Goal: Download file/media

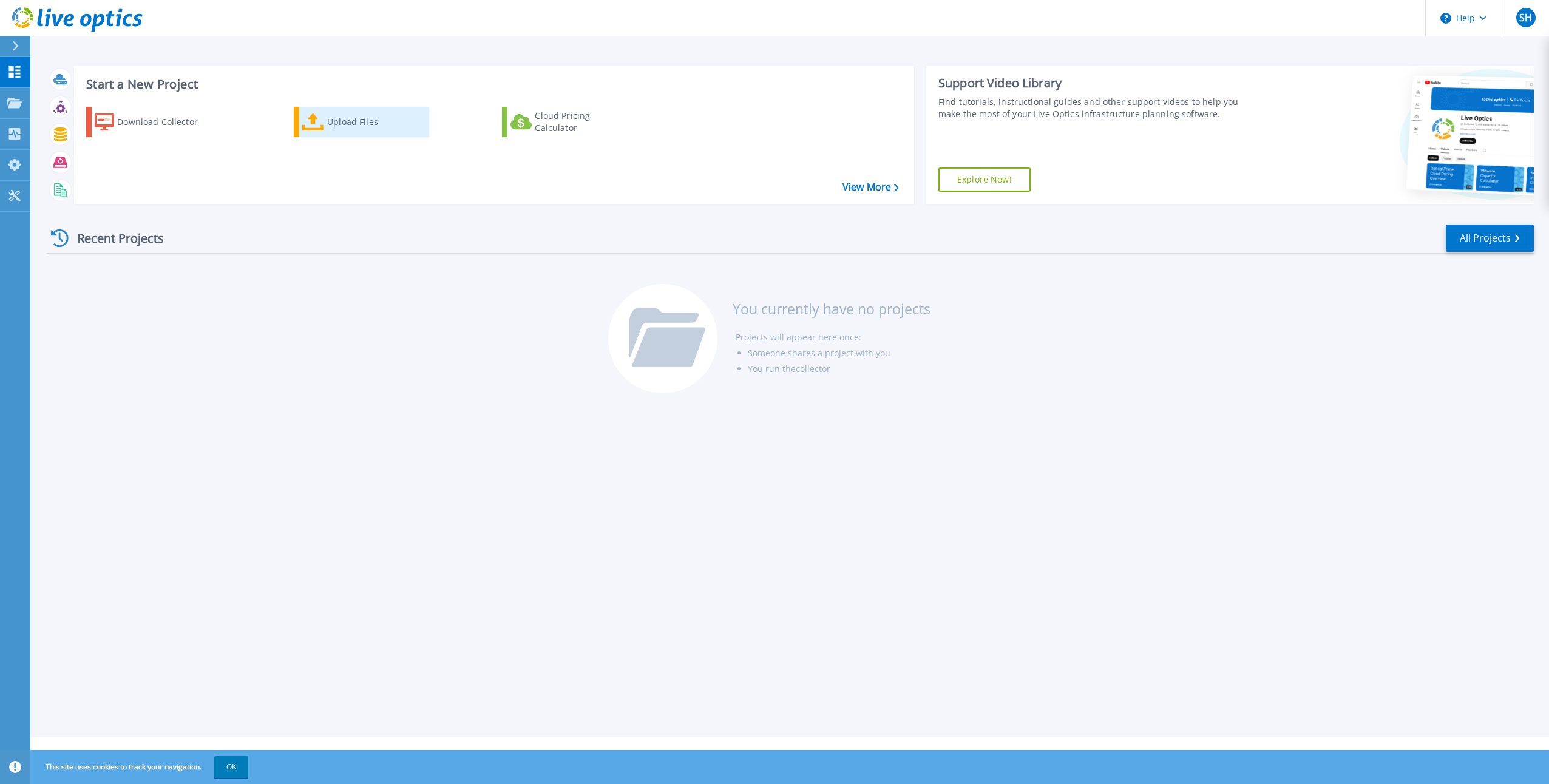
click at [317, 119] on icon at bounding box center [313, 122] width 22 height 17
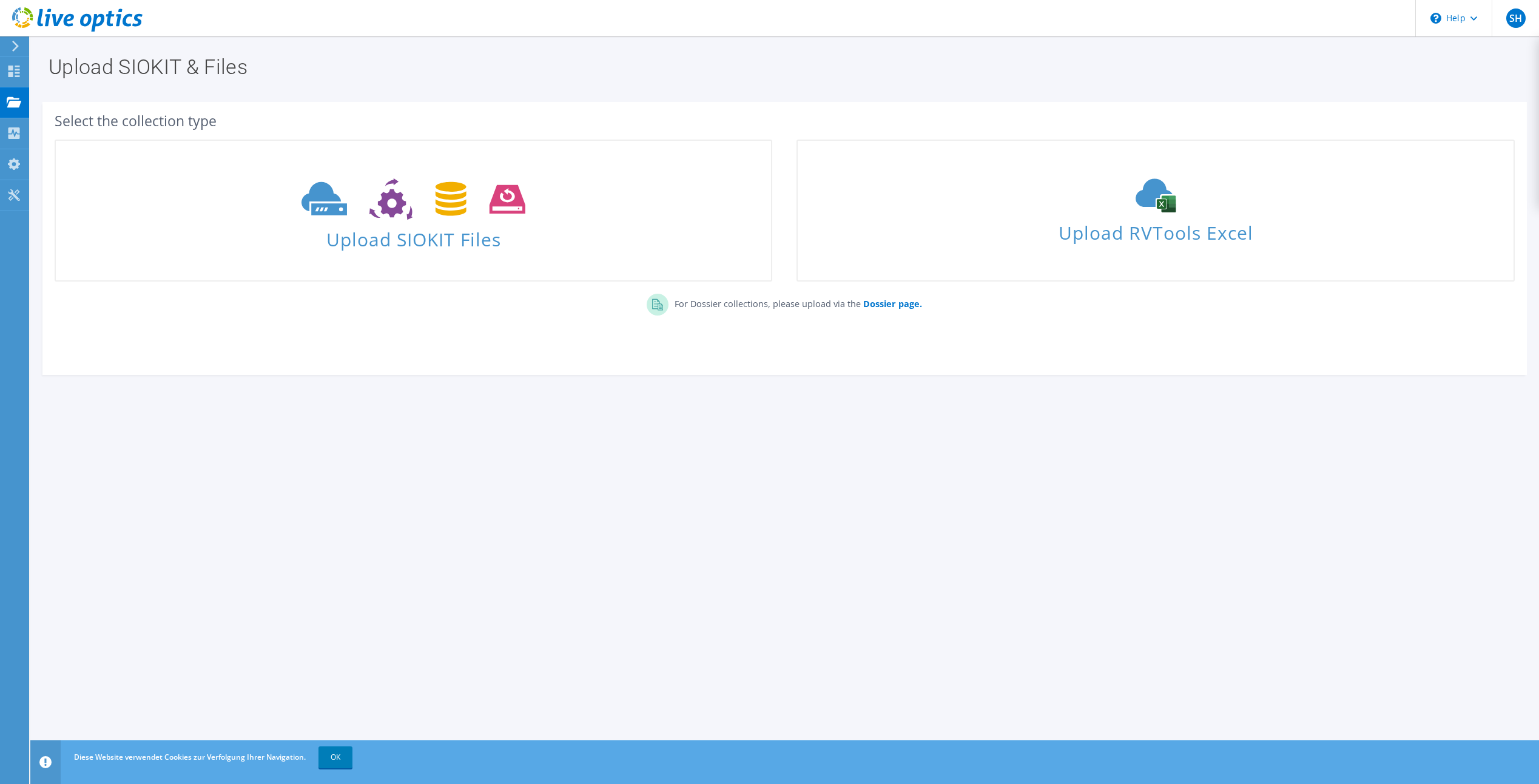
click at [558, 310] on div "For Dossier collections, please upload via the Dossier page." at bounding box center [785, 308] width 1485 height 41
click at [332, 765] on link "OK" at bounding box center [335, 757] width 34 height 22
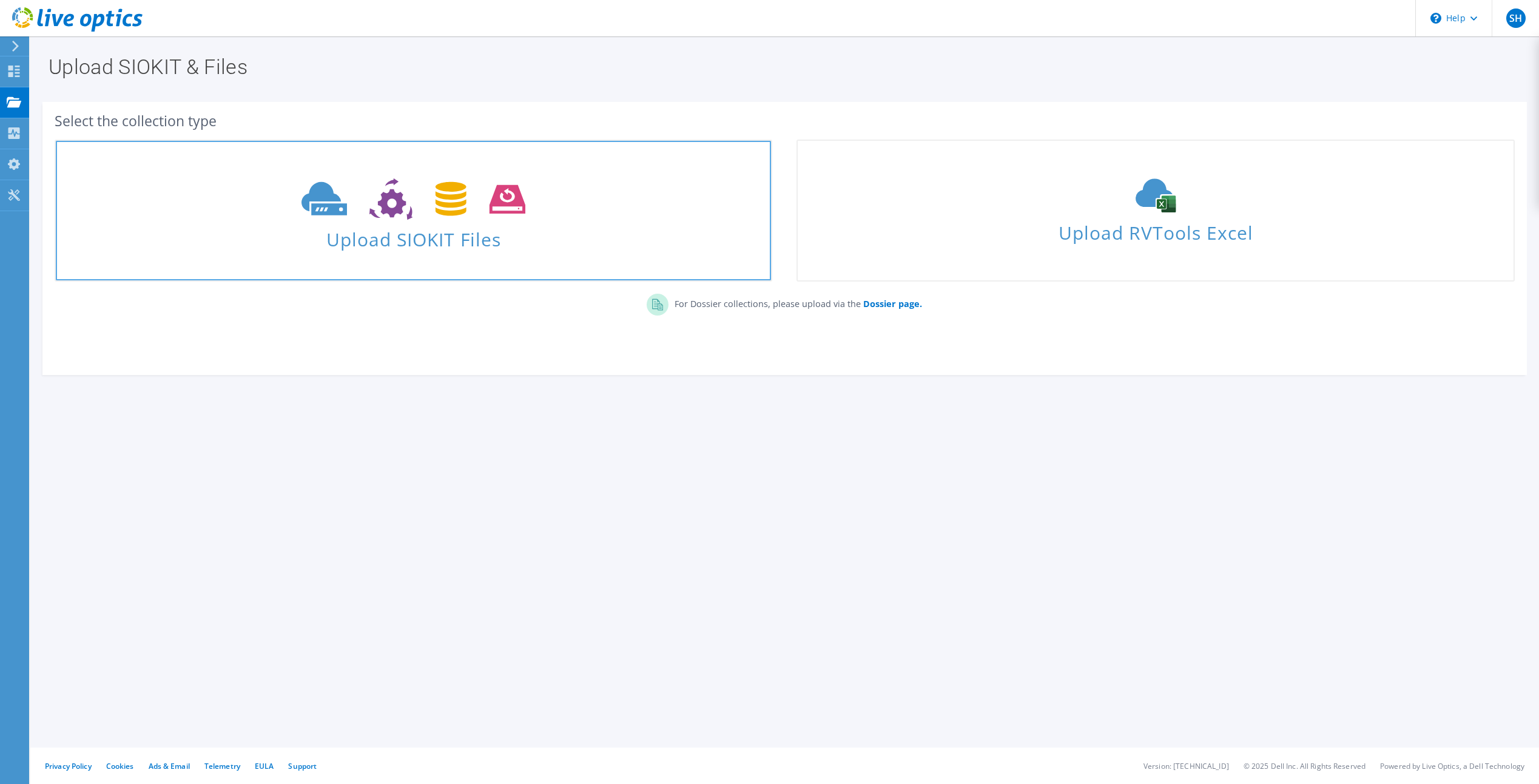
click at [449, 263] on link "Upload SIOKIT Files" at bounding box center [413, 210] width 718 height 142
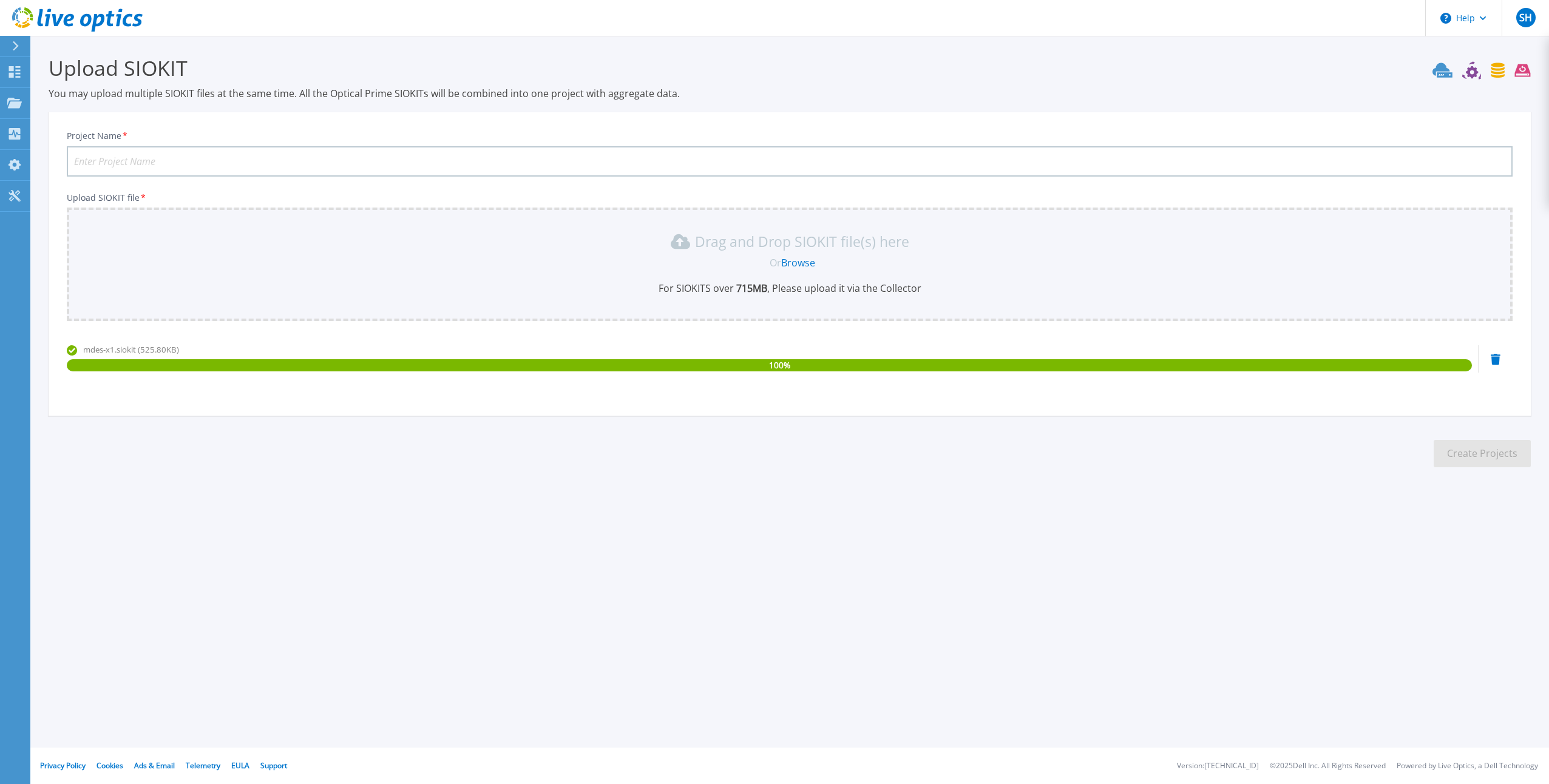
click at [176, 168] on input "Project Name *" at bounding box center [789, 161] width 1446 height 31
type input "MD Nord"
click at [1465, 456] on button "Create Projects" at bounding box center [1482, 454] width 97 height 27
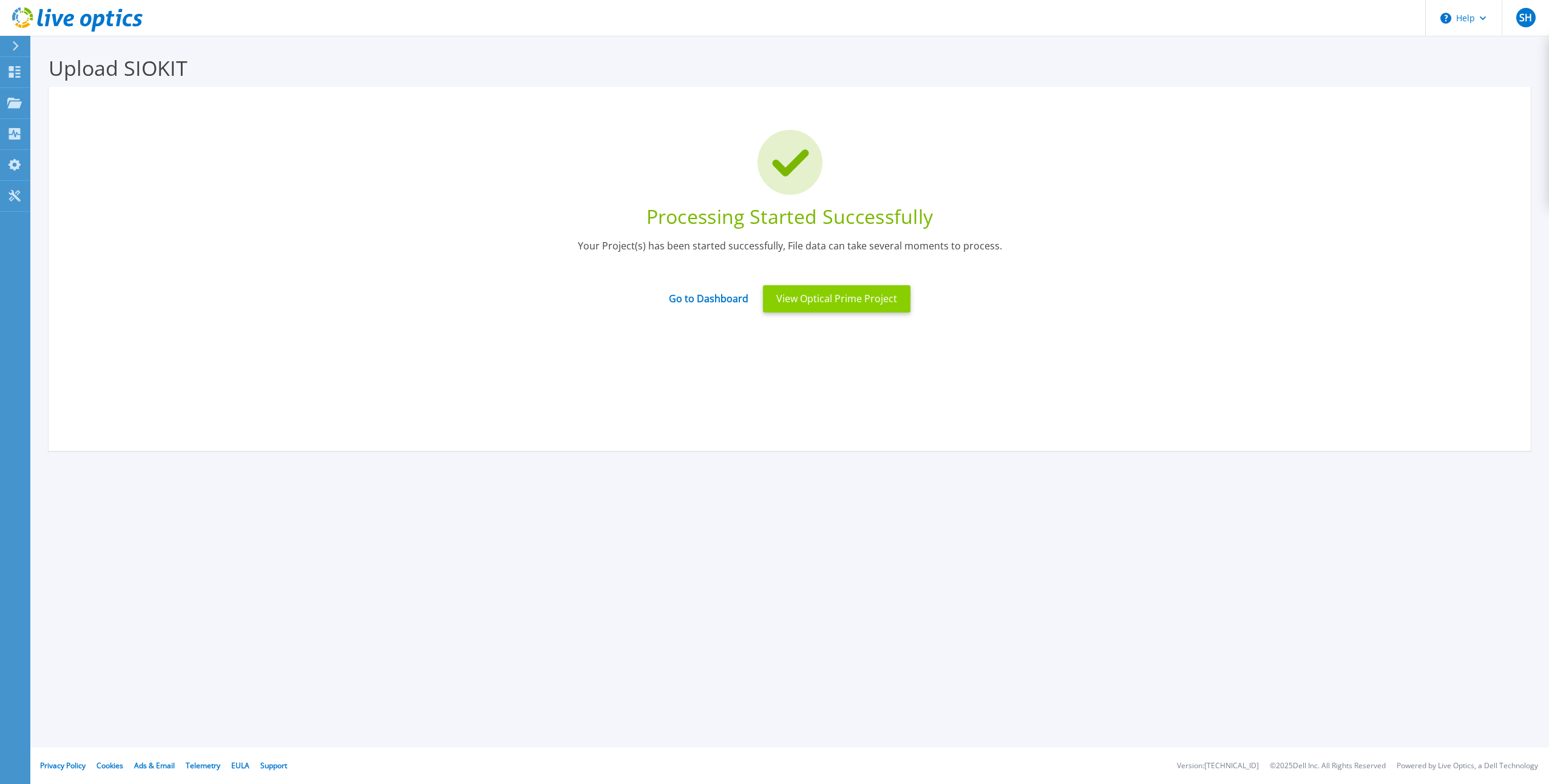
click at [841, 300] on button "View Optical Prime Project" at bounding box center [837, 299] width 147 height 27
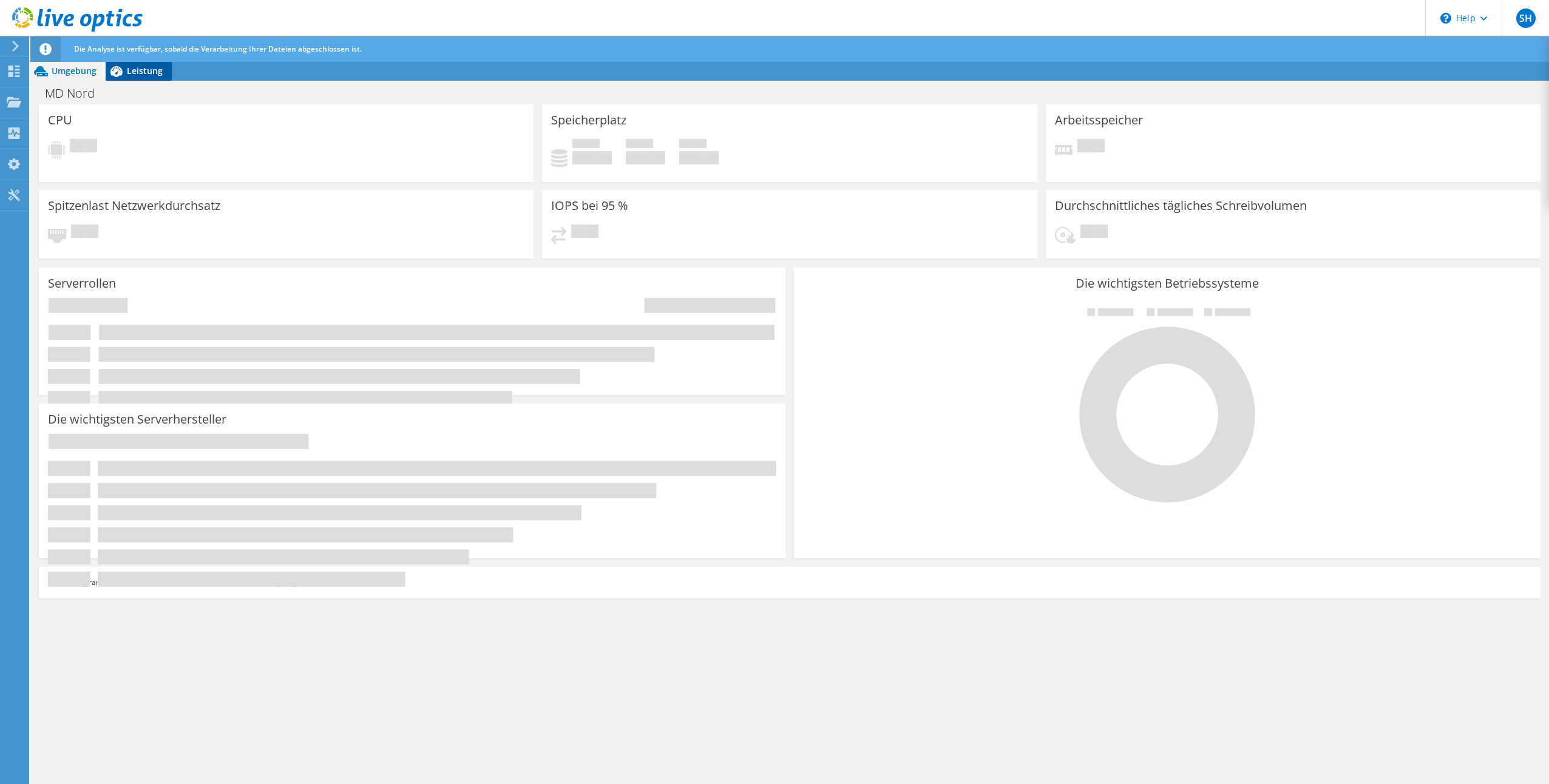
click at [138, 72] on span "Leistung" at bounding box center [144, 71] width 36 height 11
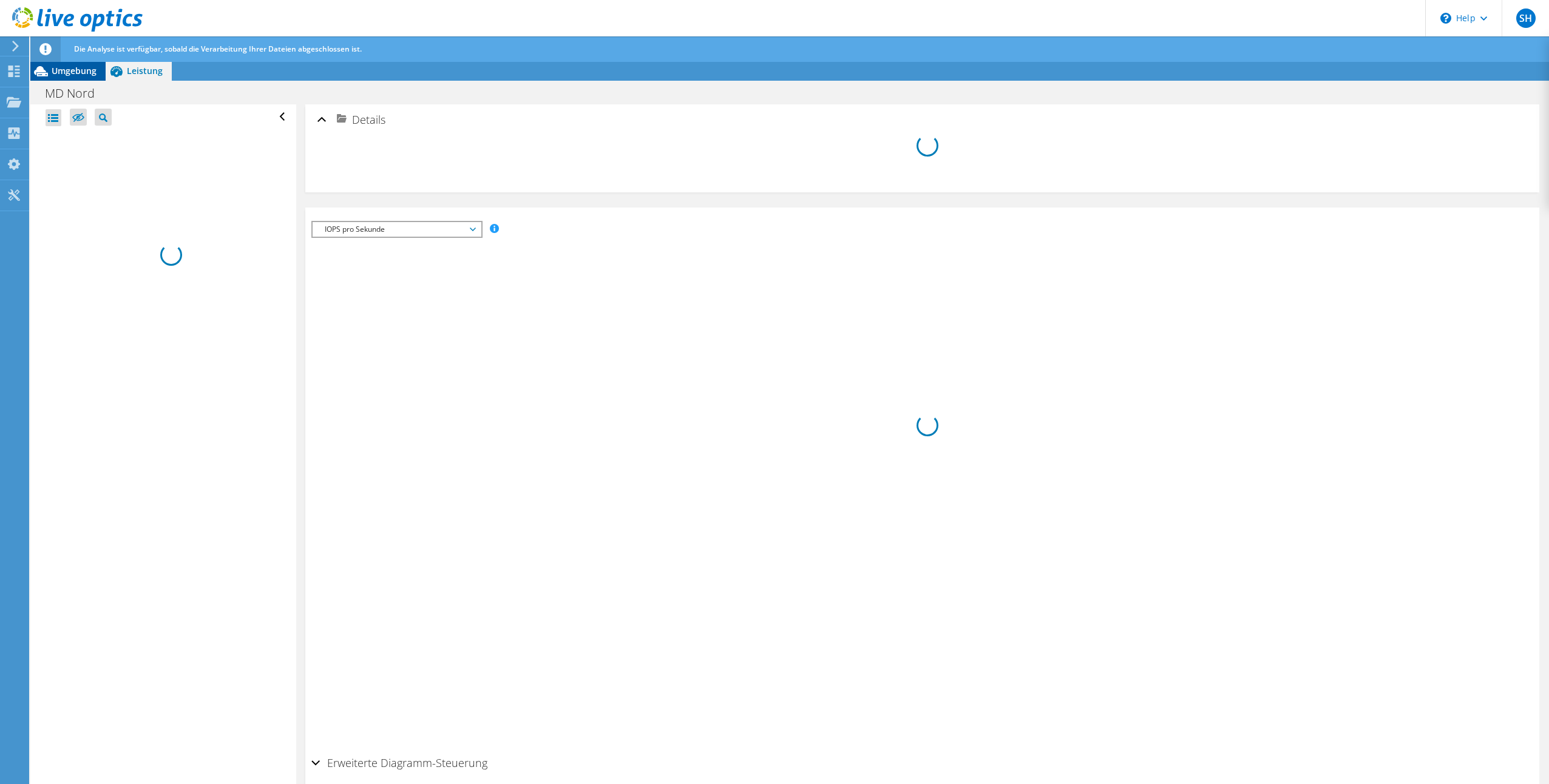
click at [79, 71] on span "Umgebung" at bounding box center [74, 71] width 45 height 11
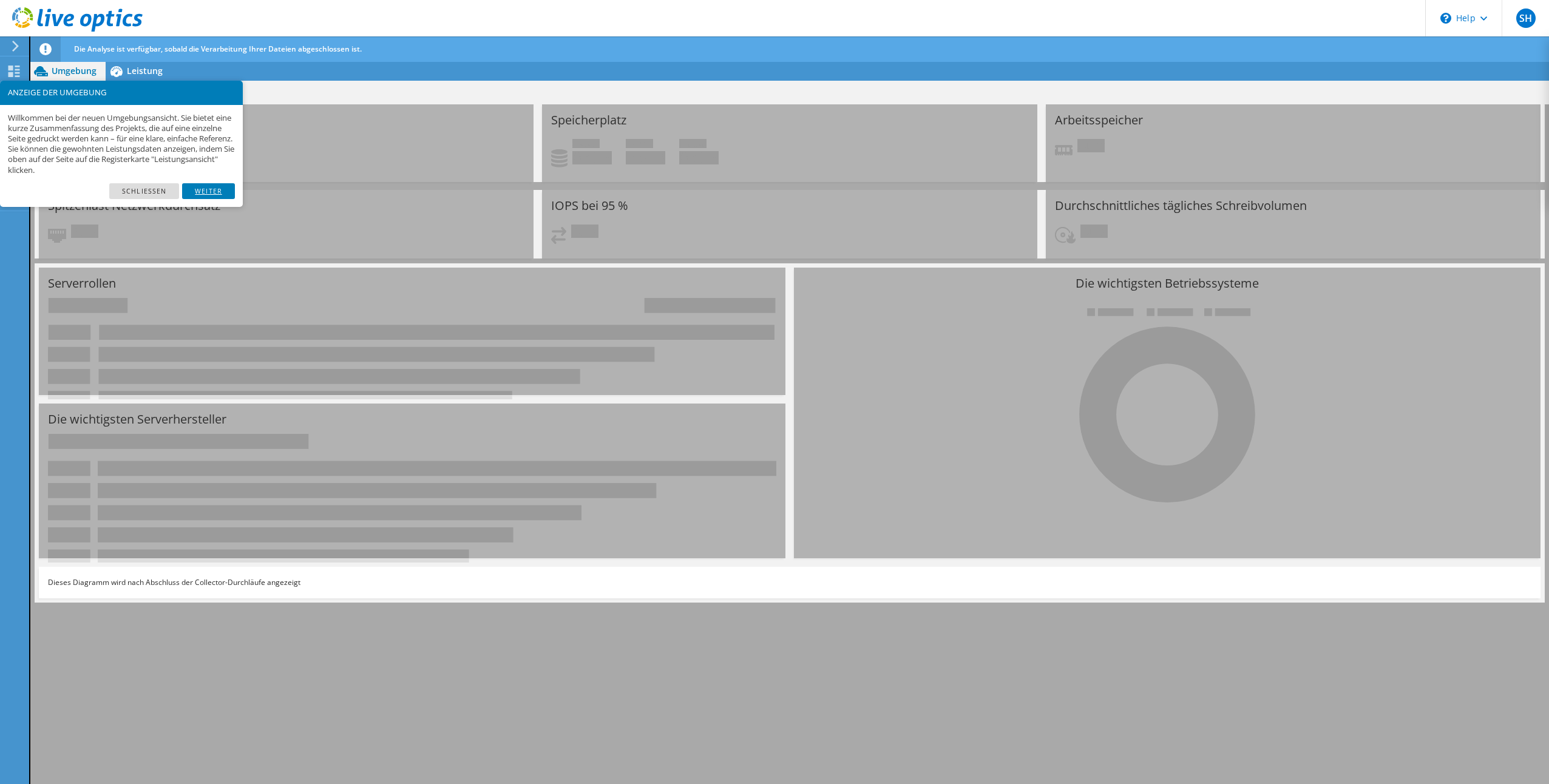
click at [210, 185] on link "Weiter" at bounding box center [209, 190] width 53 height 16
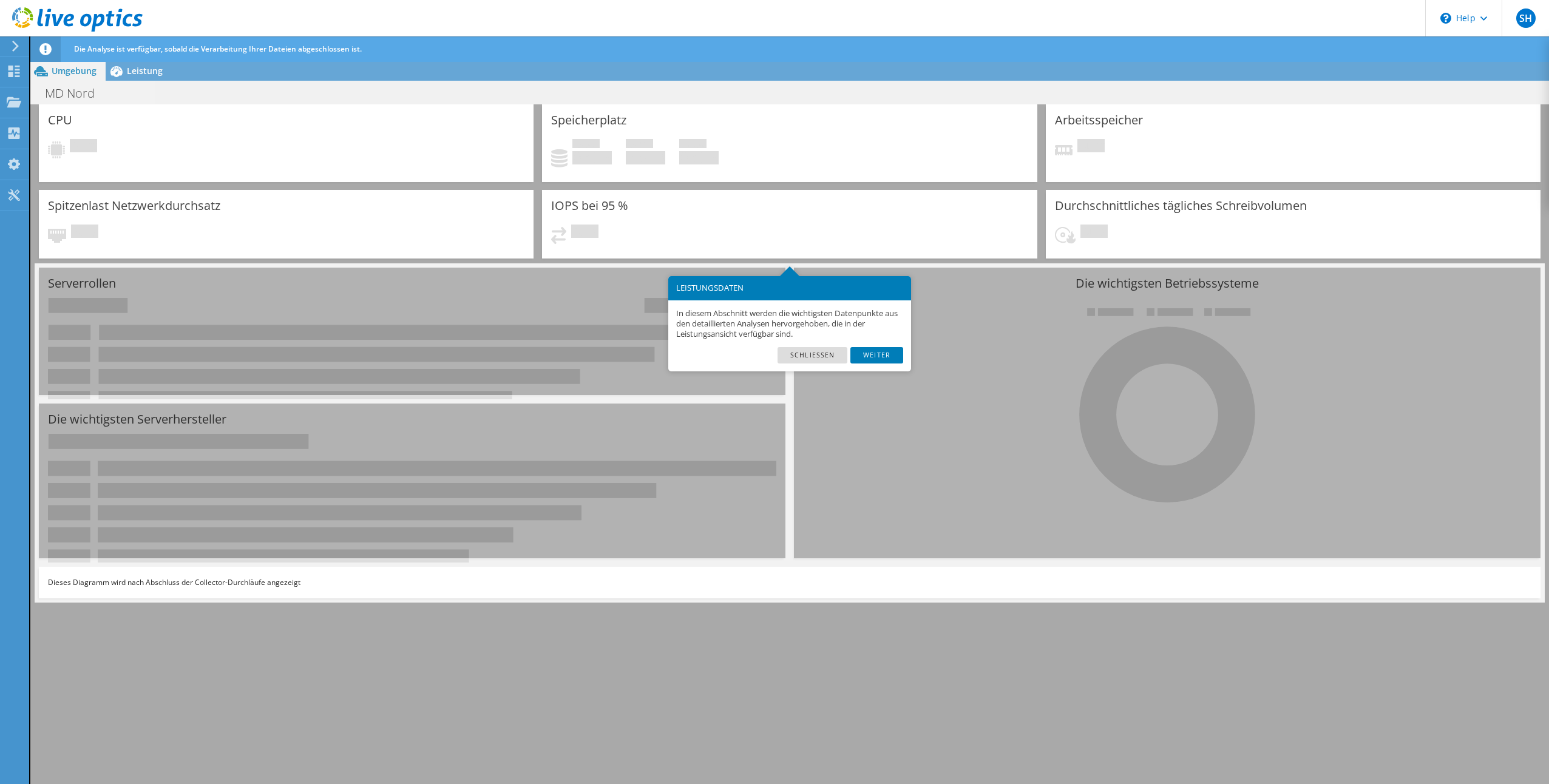
scroll to position [25, 0]
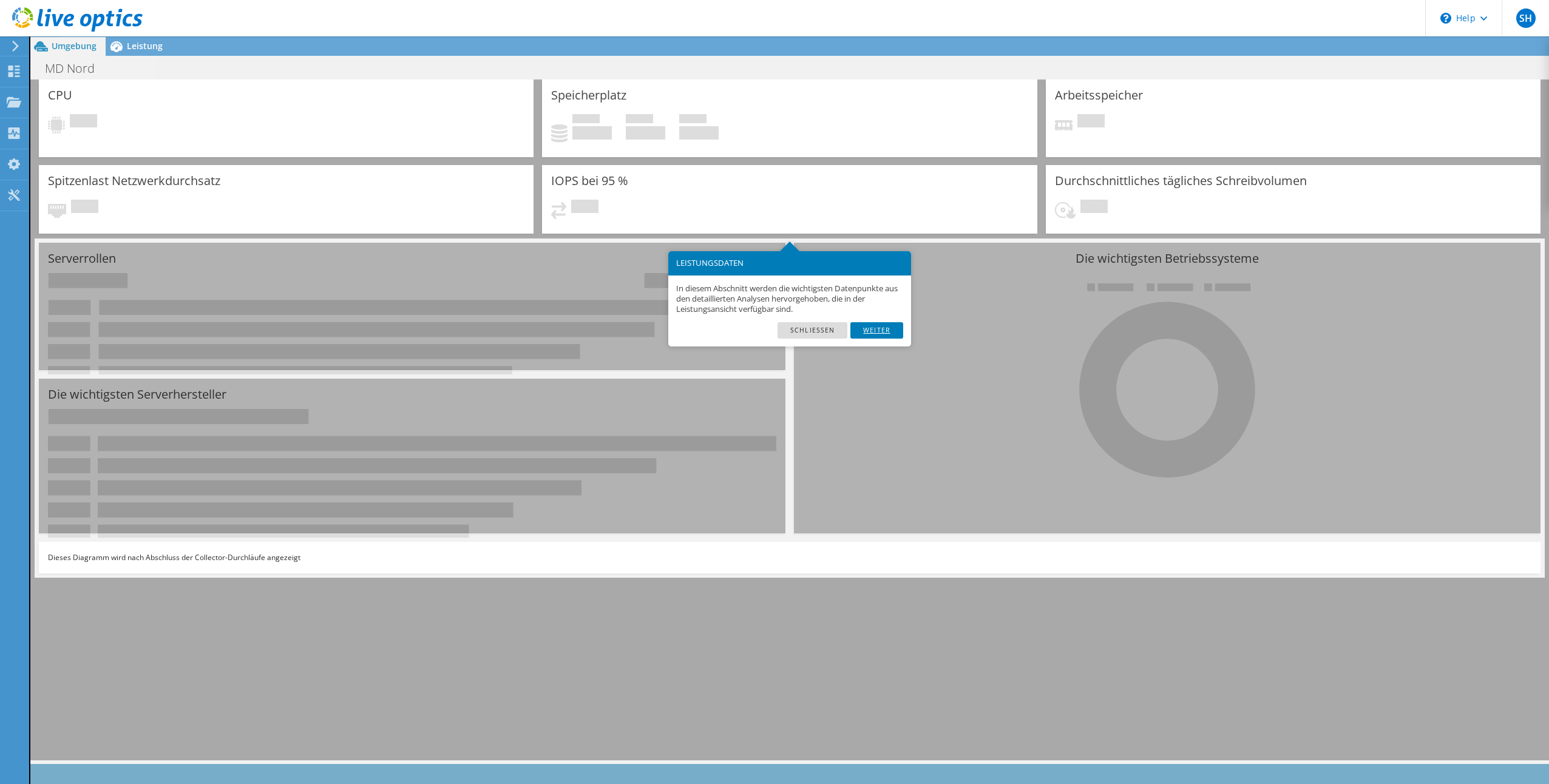
click at [887, 330] on link "Weiter" at bounding box center [876, 330] width 53 height 16
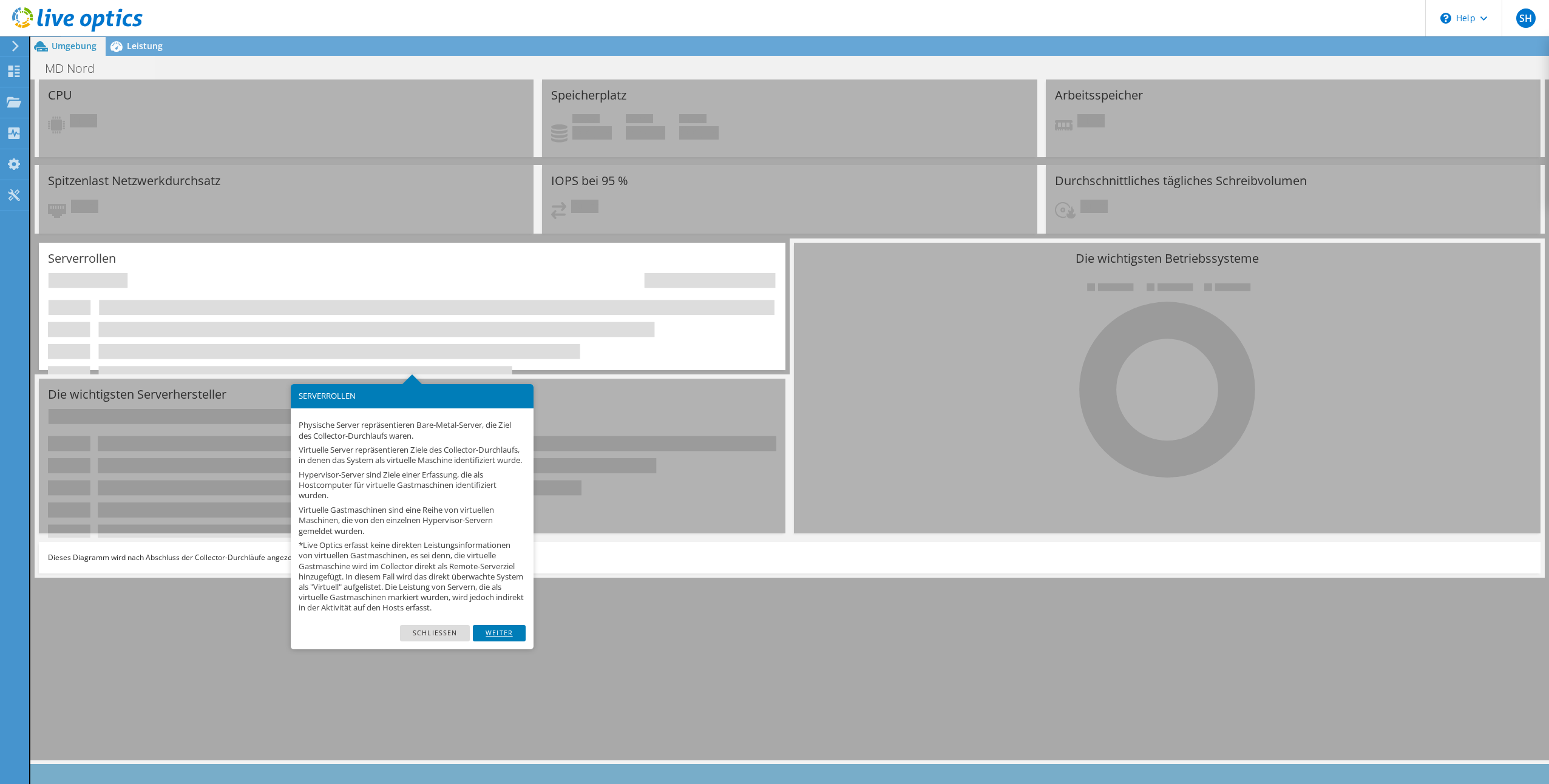
click at [496, 640] on link "Weiter" at bounding box center [499, 632] width 53 height 16
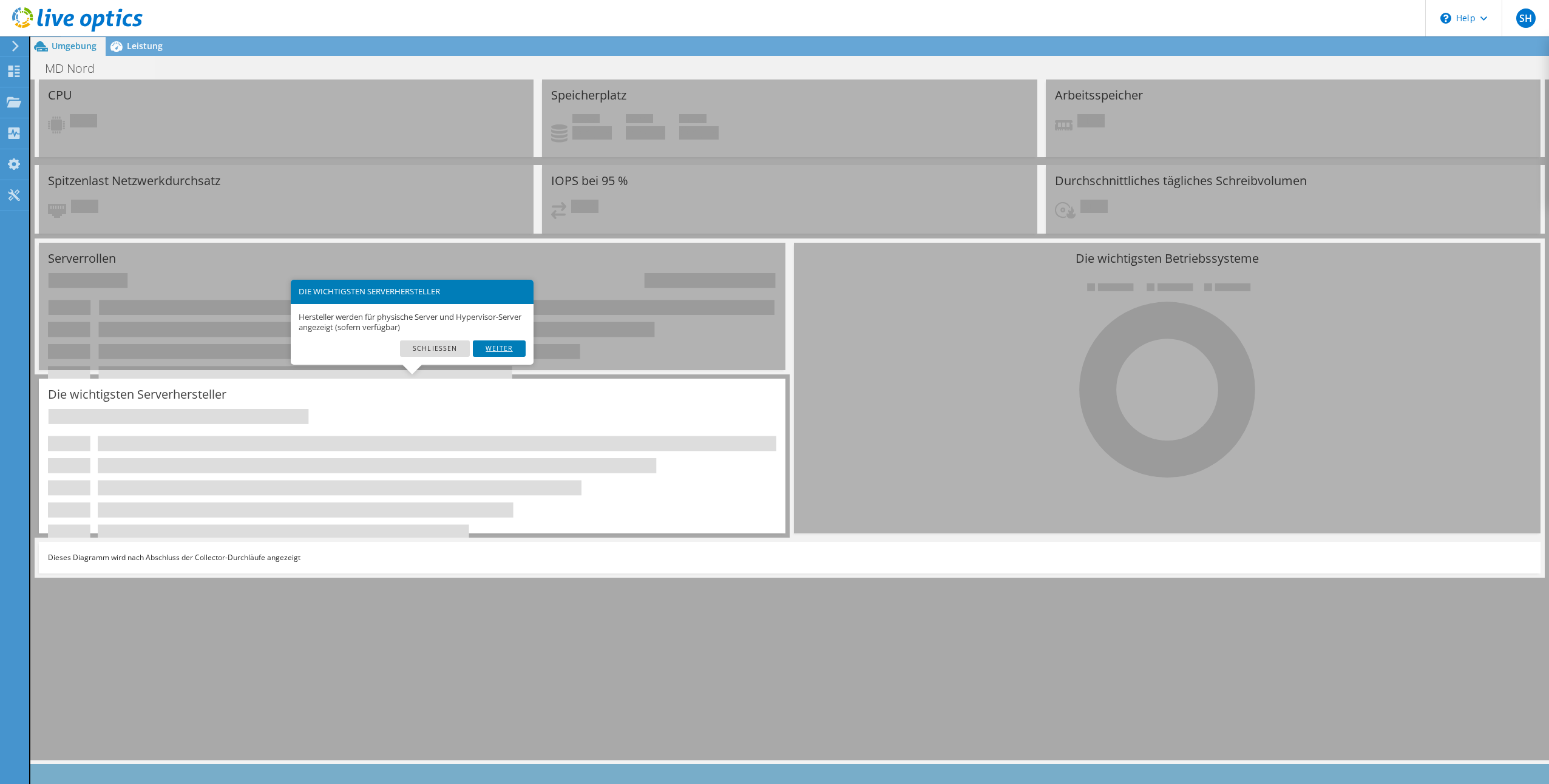
click at [500, 346] on link "Weiter" at bounding box center [499, 348] width 53 height 16
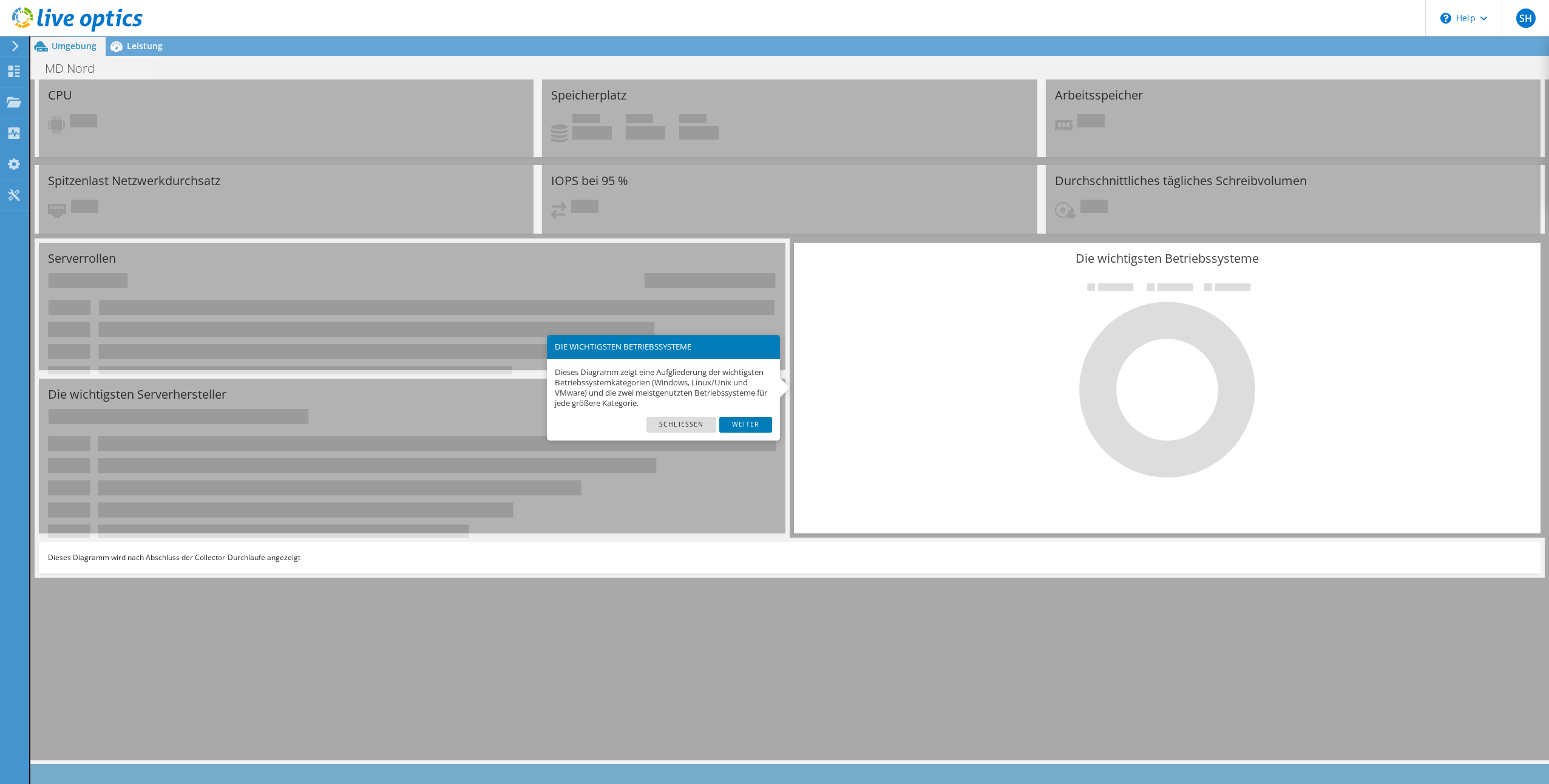
click at [748, 433] on footer "Schließen Weiter" at bounding box center [663, 429] width 233 height 24
click at [755, 425] on link "Weiter" at bounding box center [746, 424] width 53 height 16
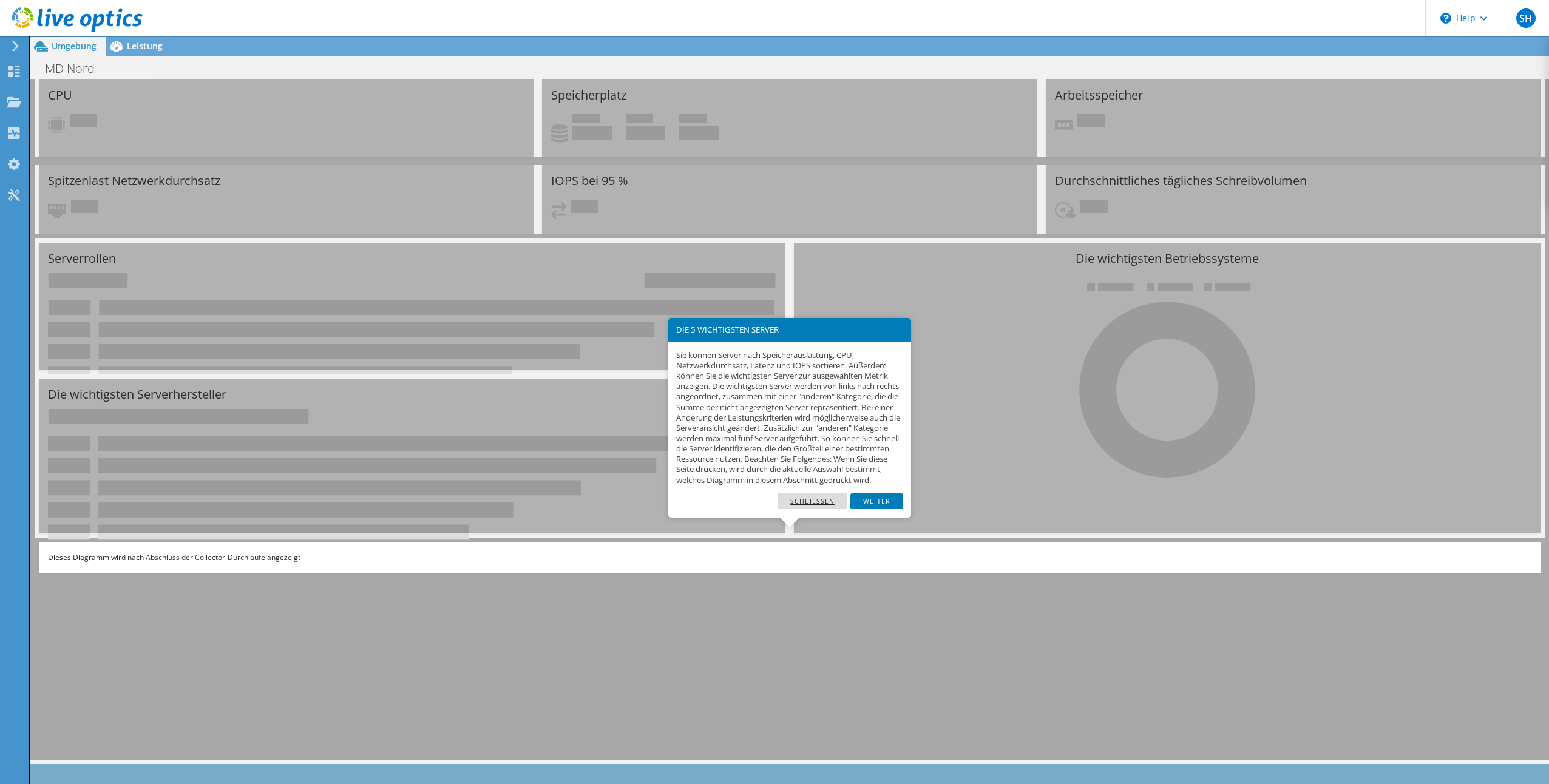
click at [808, 509] on link "Schließen" at bounding box center [813, 501] width 70 height 16
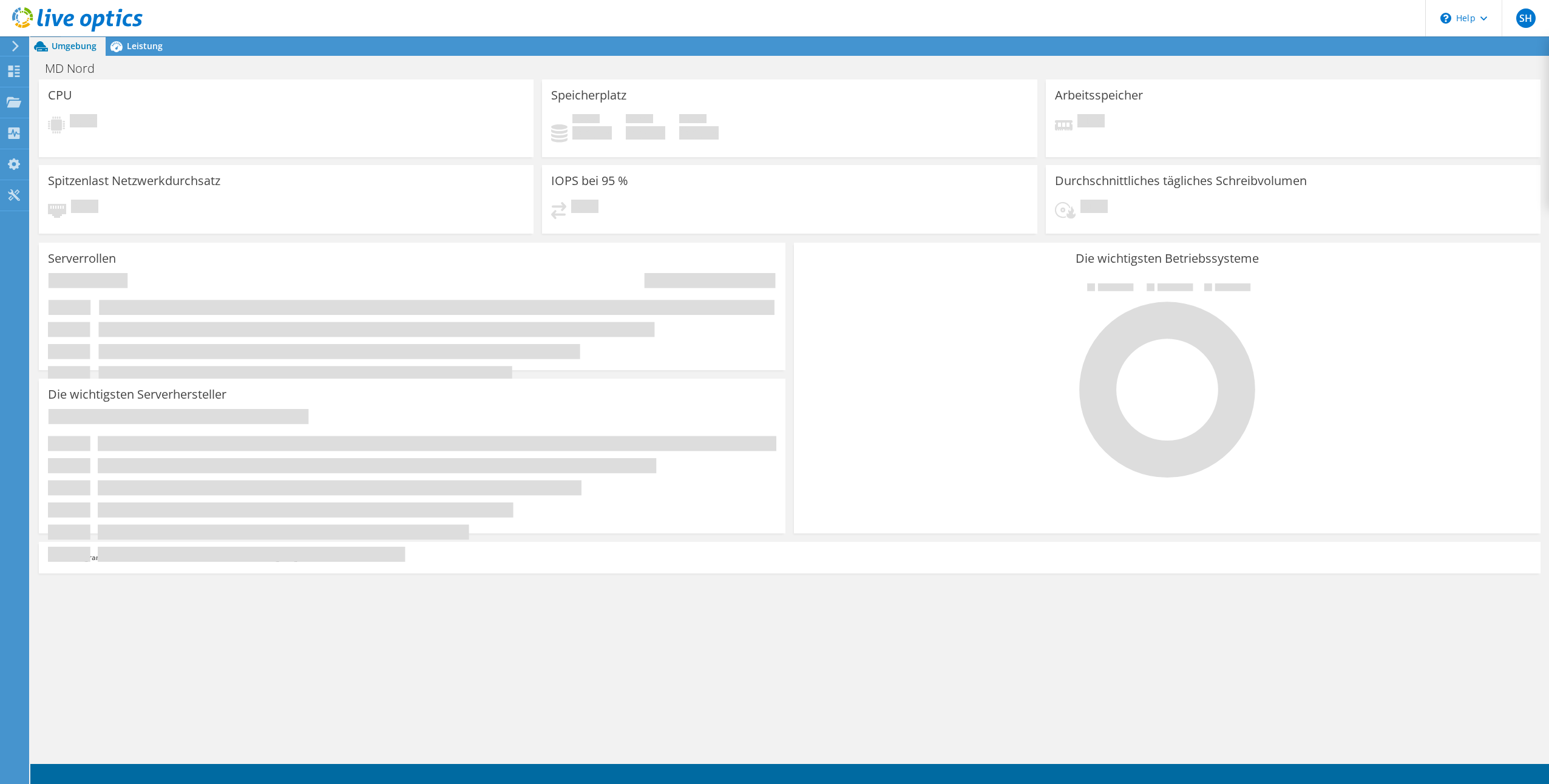
click at [393, 137] on div "CPU Ausstehend" at bounding box center [286, 118] width 495 height 77
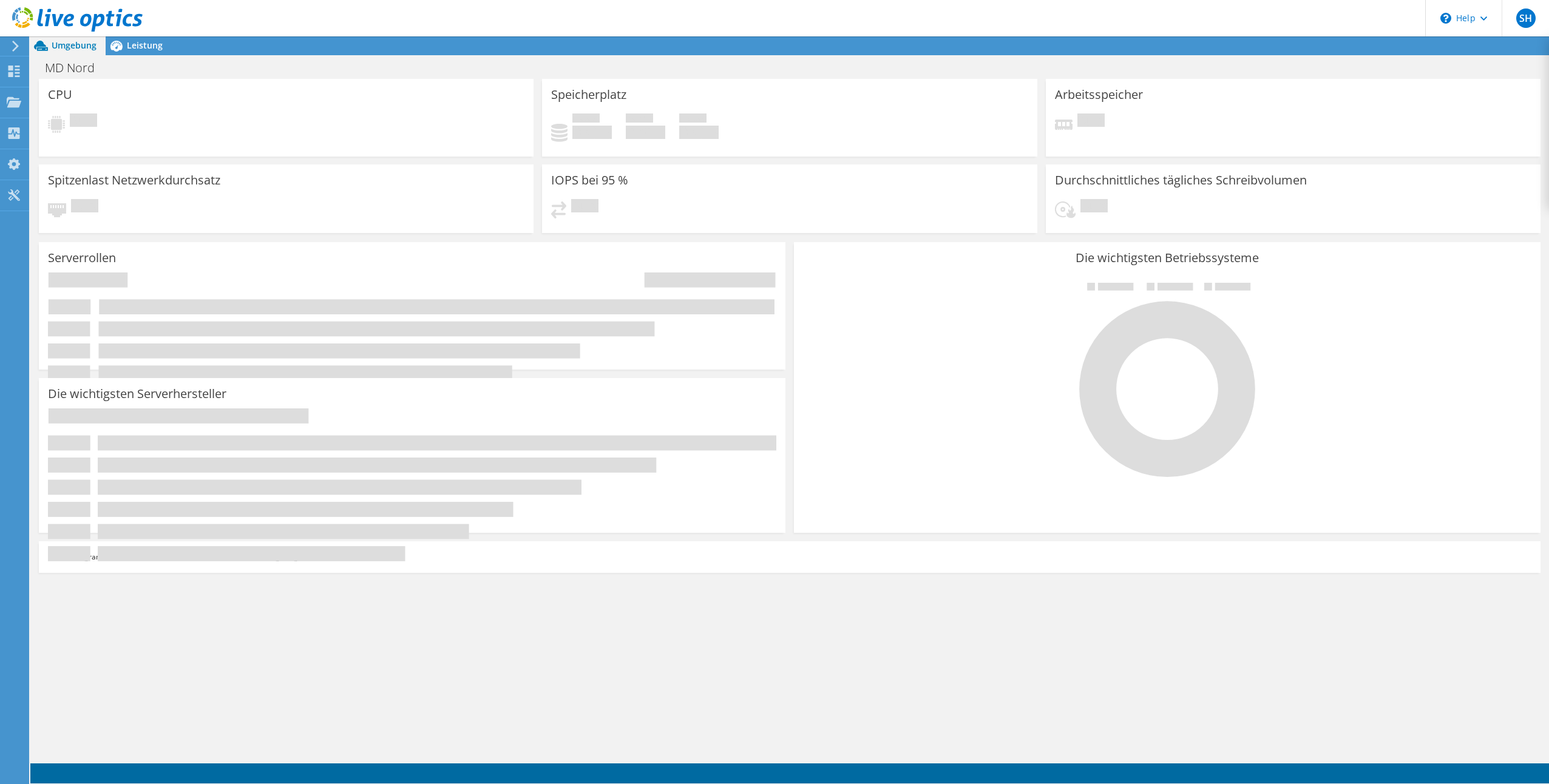
scroll to position [0, 0]
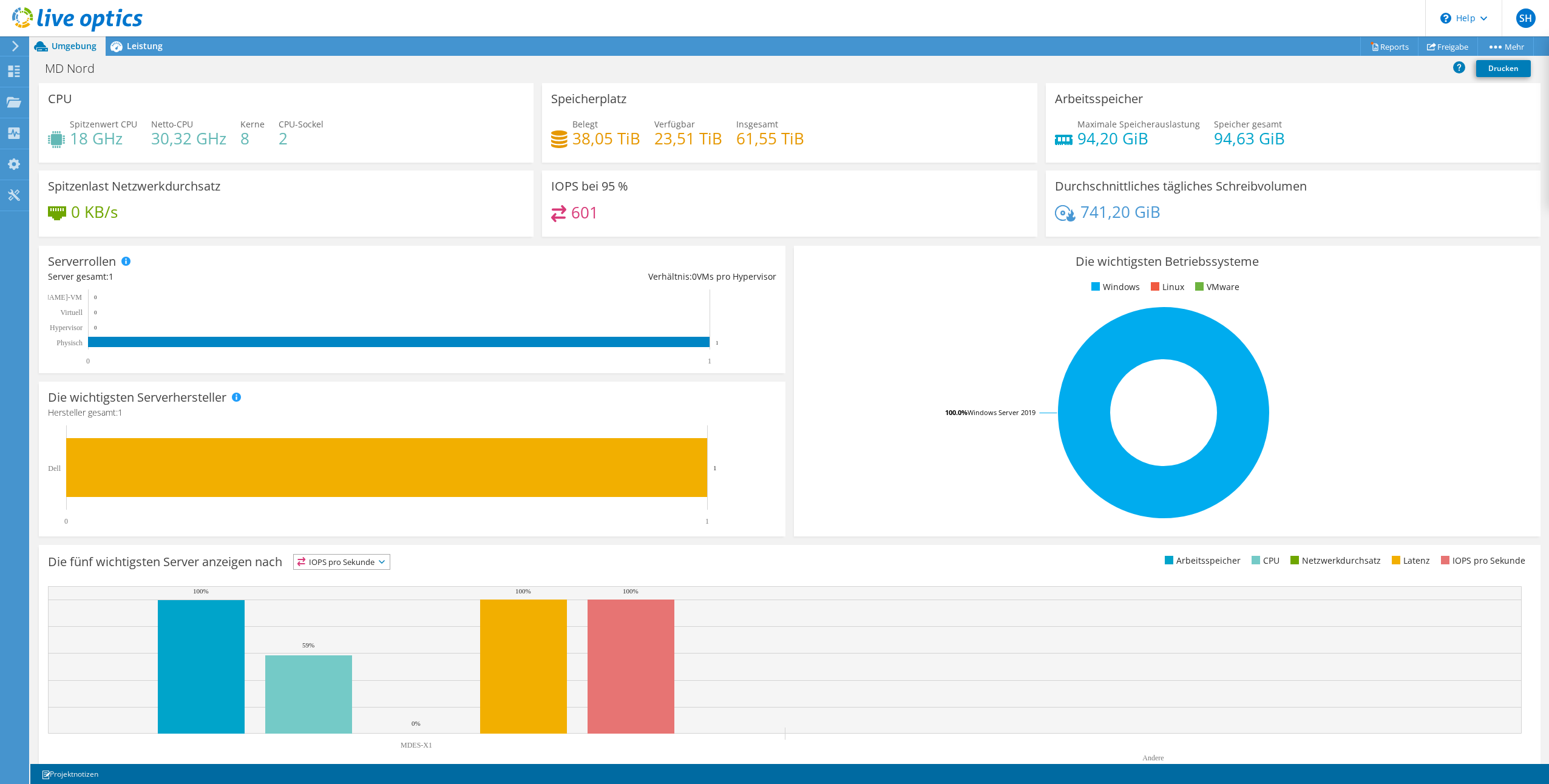
click at [288, 199] on div "Spitzenlast Netzwerkdurchsatz 0 KB/s" at bounding box center [286, 203] width 495 height 66
click at [1496, 68] on link "Drucken" at bounding box center [1503, 68] width 54 height 17
click at [132, 49] on span "Leistung" at bounding box center [144, 46] width 36 height 11
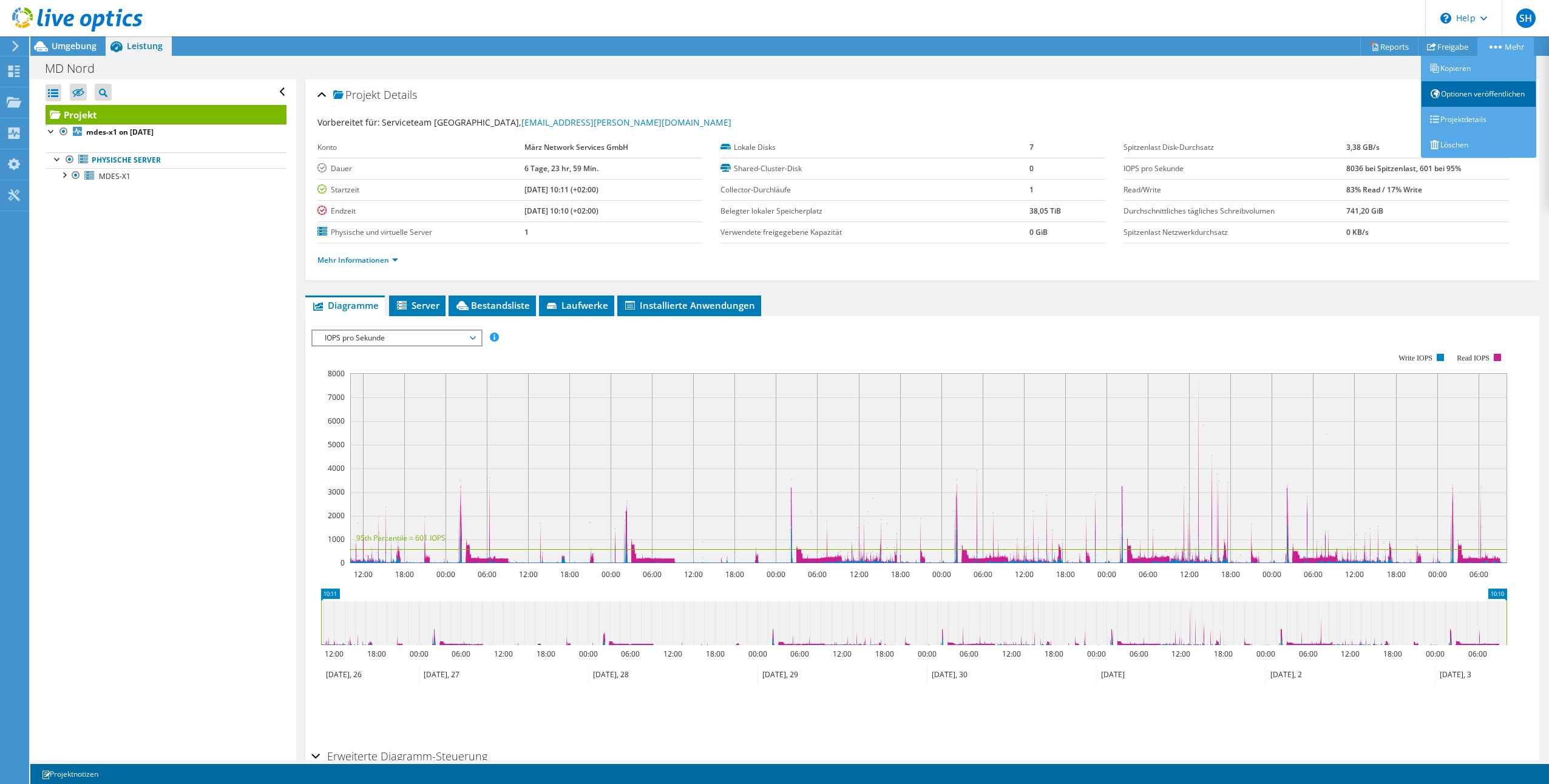
click at [1493, 102] on link "Optionen veröffentlichen" at bounding box center [1478, 94] width 116 height 26
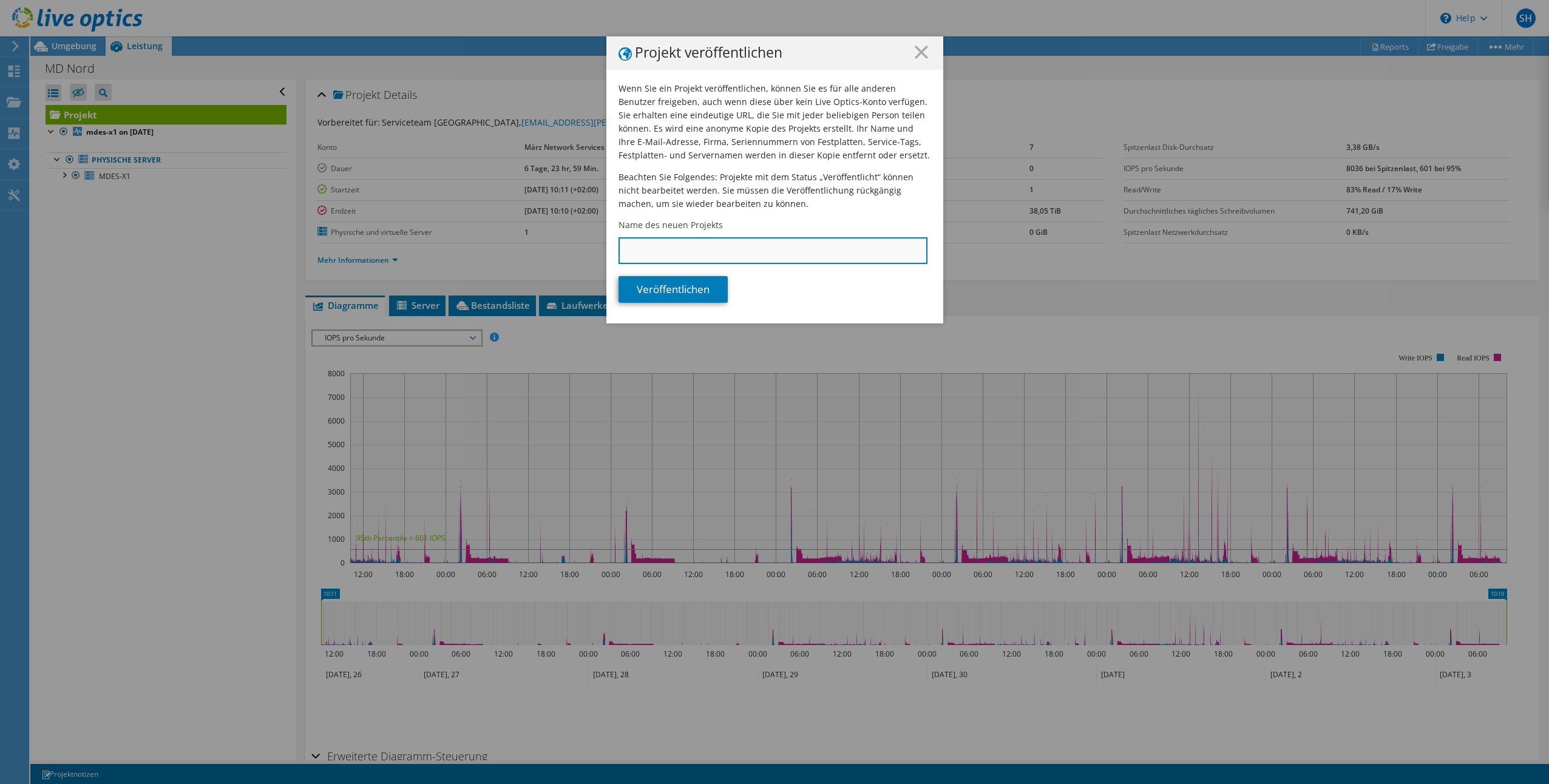
click at [724, 249] on input "Name des neuen Projekts" at bounding box center [773, 250] width 309 height 27
click at [711, 247] on input "Name des neuen Projekts" at bounding box center [773, 250] width 309 height 27
click at [917, 54] on line at bounding box center [921, 52] width 12 height 12
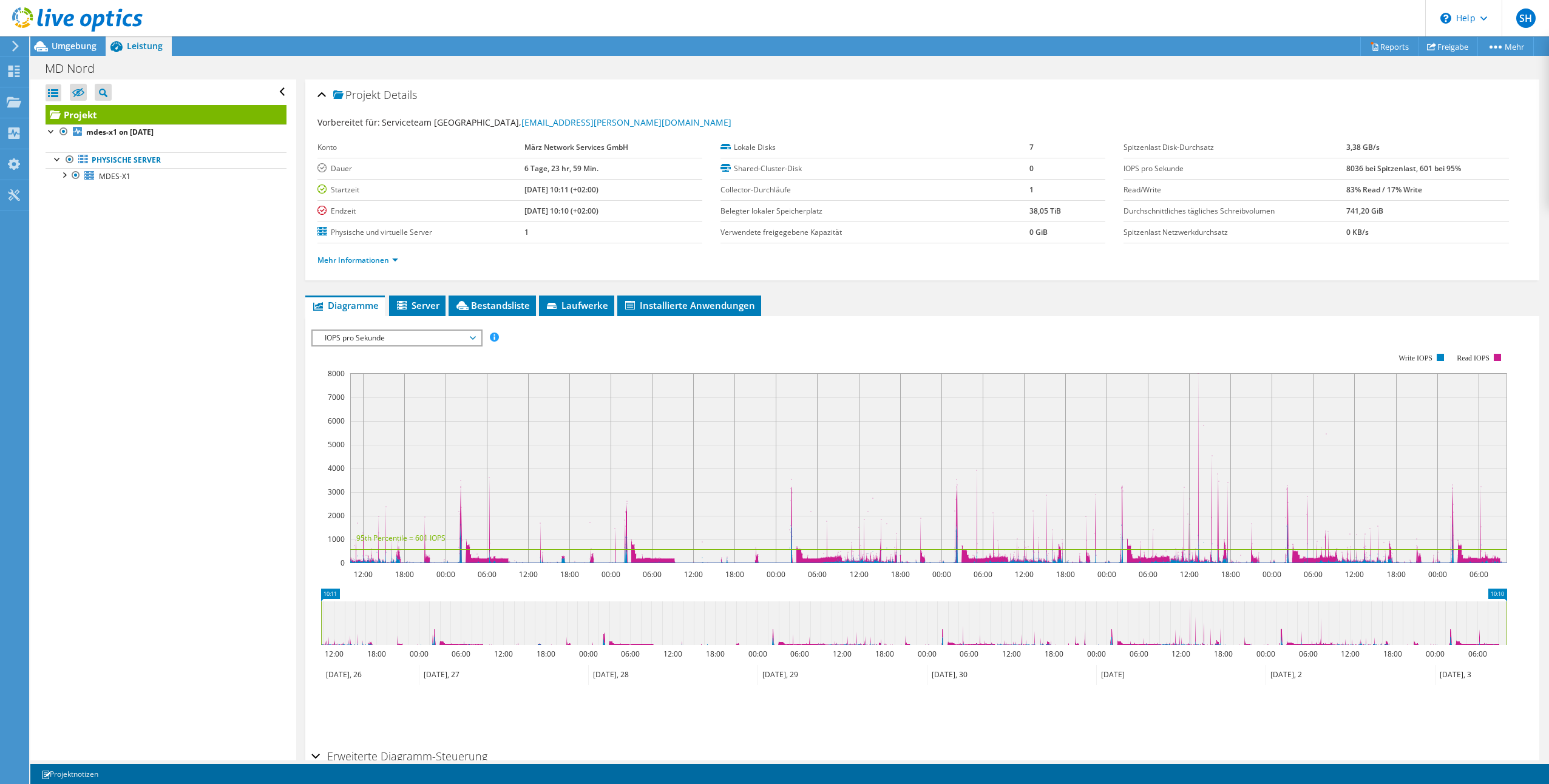
click at [1443, 78] on div "MD Nord Drucken" at bounding box center [789, 68] width 1518 height 22
click at [1442, 51] on link "Freigabe" at bounding box center [1448, 46] width 60 height 19
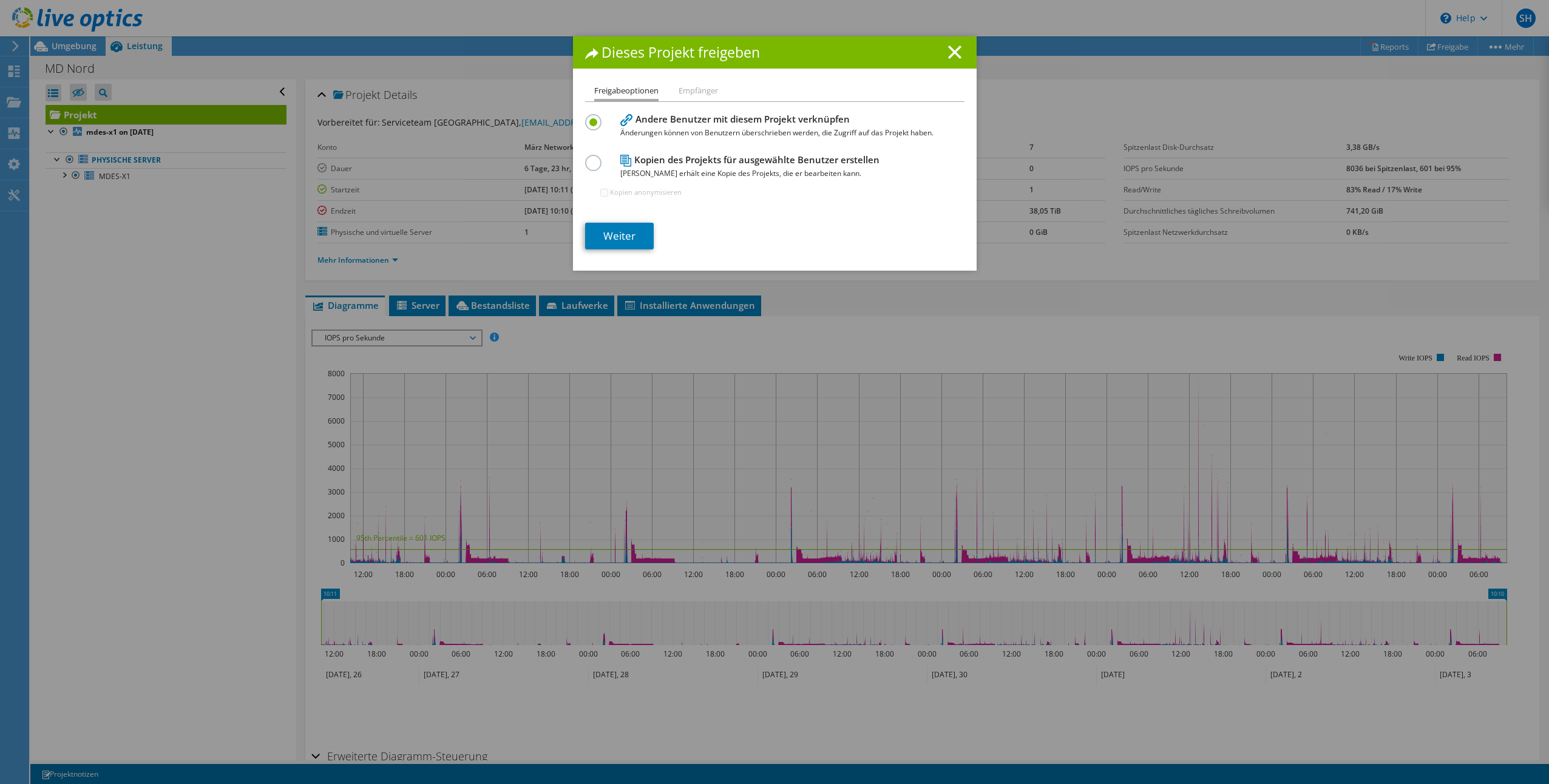
click at [751, 160] on h4 "Kopien des Projekts für ausgewählte Benutzer erstellen Jeder Benutzer erhält ei…" at bounding box center [772, 167] width 304 height 27
click at [591, 158] on label at bounding box center [596, 156] width 21 height 3
click at [0, 0] on input "radio" at bounding box center [0, 0] width 0 height 0
click at [951, 51] on line at bounding box center [954, 52] width 12 height 12
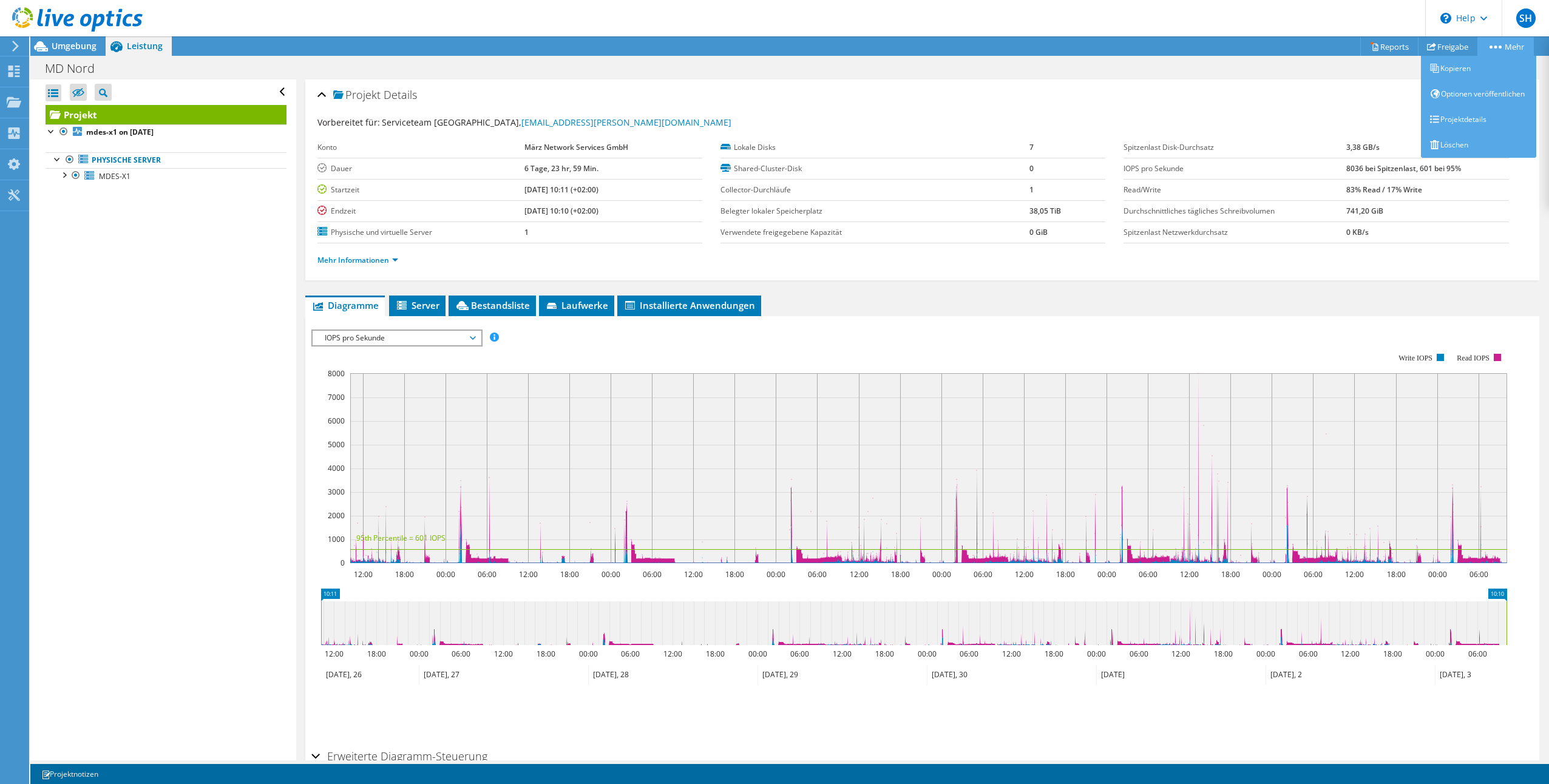
click at [1499, 46] on icon at bounding box center [1495, 47] width 12 height 3
click at [1482, 72] on link "Kopieren" at bounding box center [1478, 68] width 116 height 26
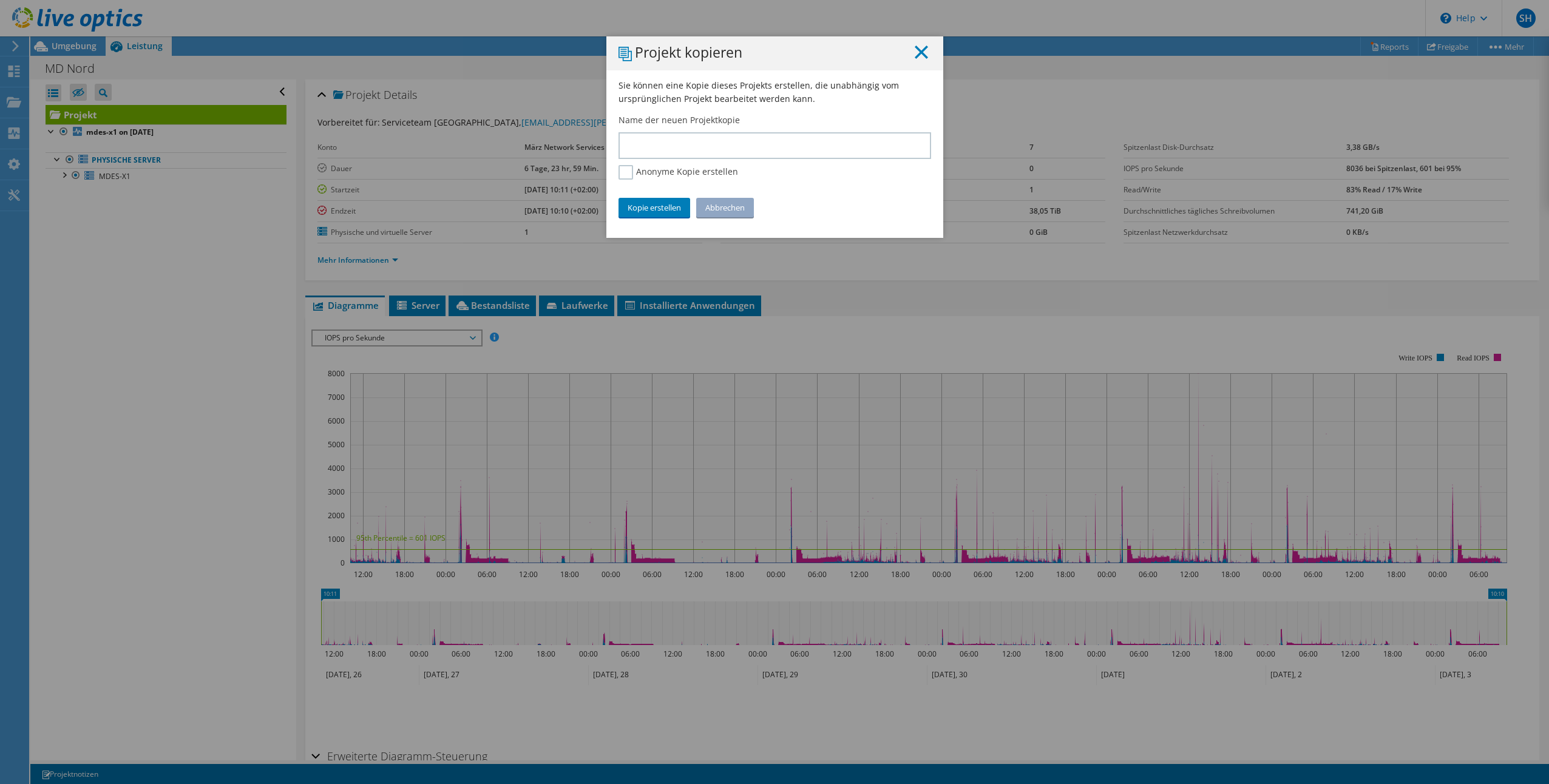
click at [921, 52] on icon at bounding box center [921, 52] width 13 height 13
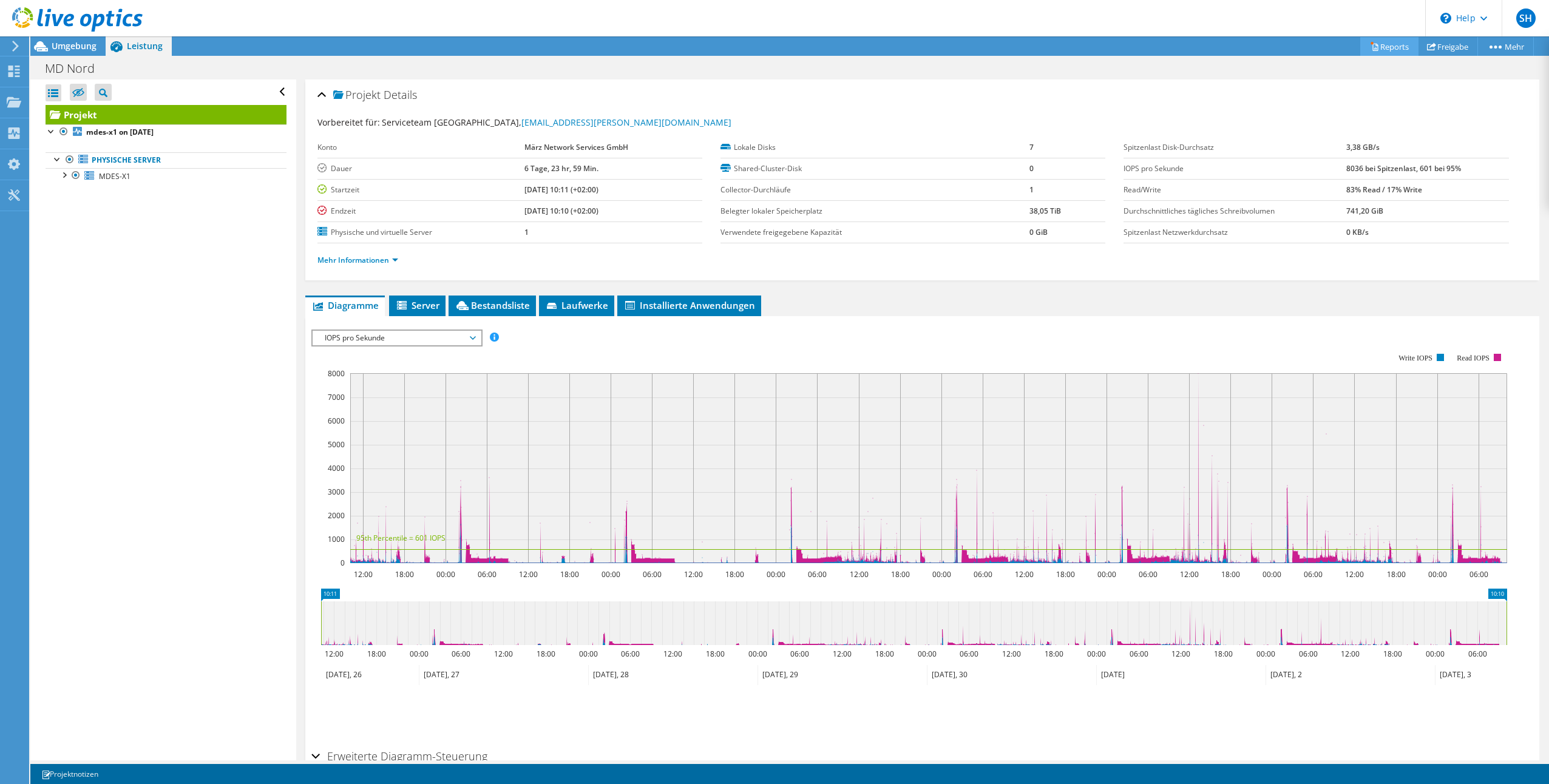
click at [1384, 48] on link "Reports" at bounding box center [1389, 46] width 58 height 19
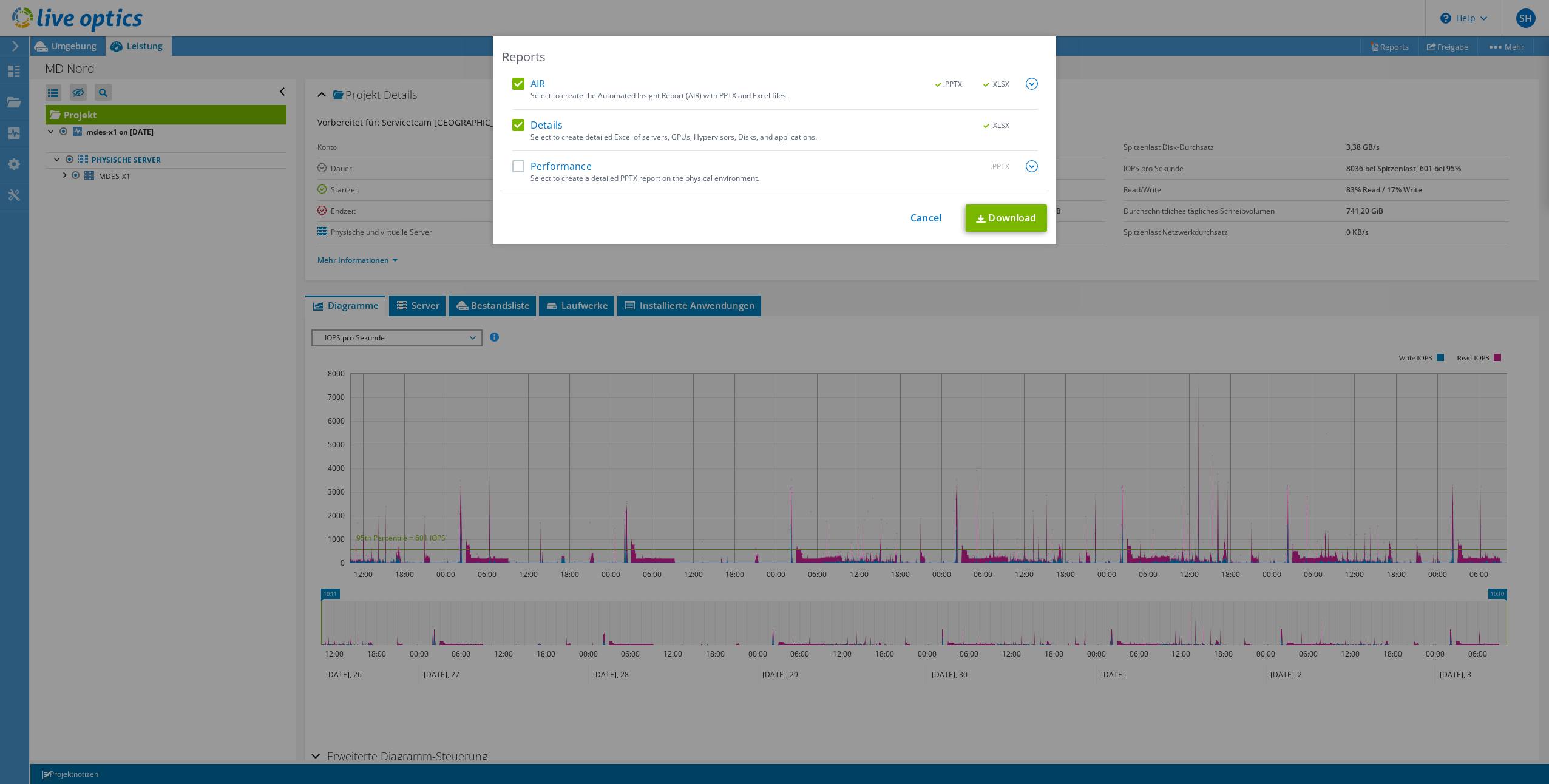
click at [516, 169] on label "Performance" at bounding box center [552, 166] width 79 height 12
click at [0, 0] on input "Performance" at bounding box center [0, 0] width 0 height 0
click at [1027, 168] on img at bounding box center [1031, 166] width 12 height 12
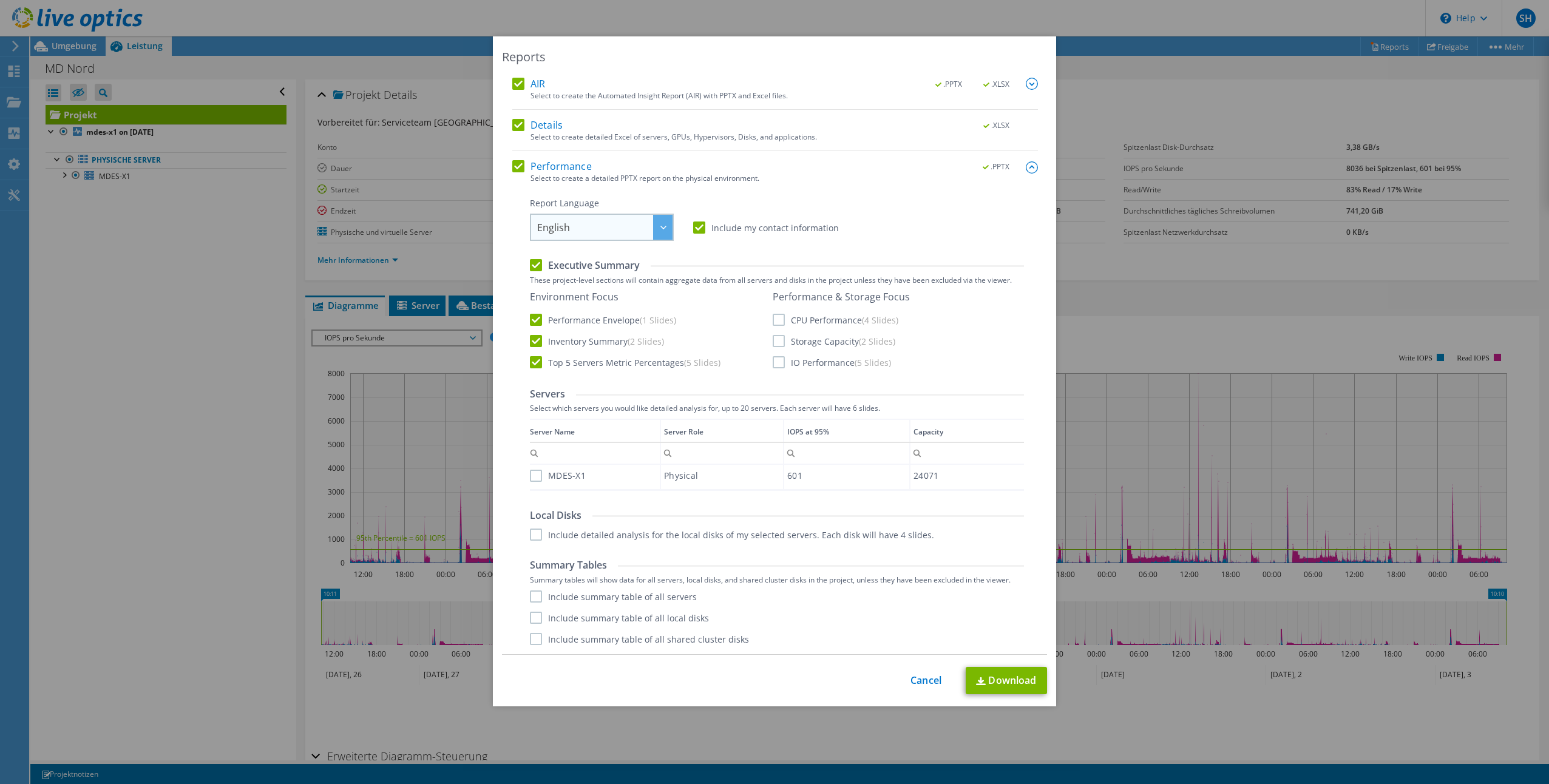
click at [591, 229] on span "English" at bounding box center [605, 227] width 136 height 25
click at [573, 270] on li "Deutsch" at bounding box center [601, 275] width 138 height 21
click at [1021, 83] on div ".PPTX .XLSX" at bounding box center [979, 84] width 117 height 13
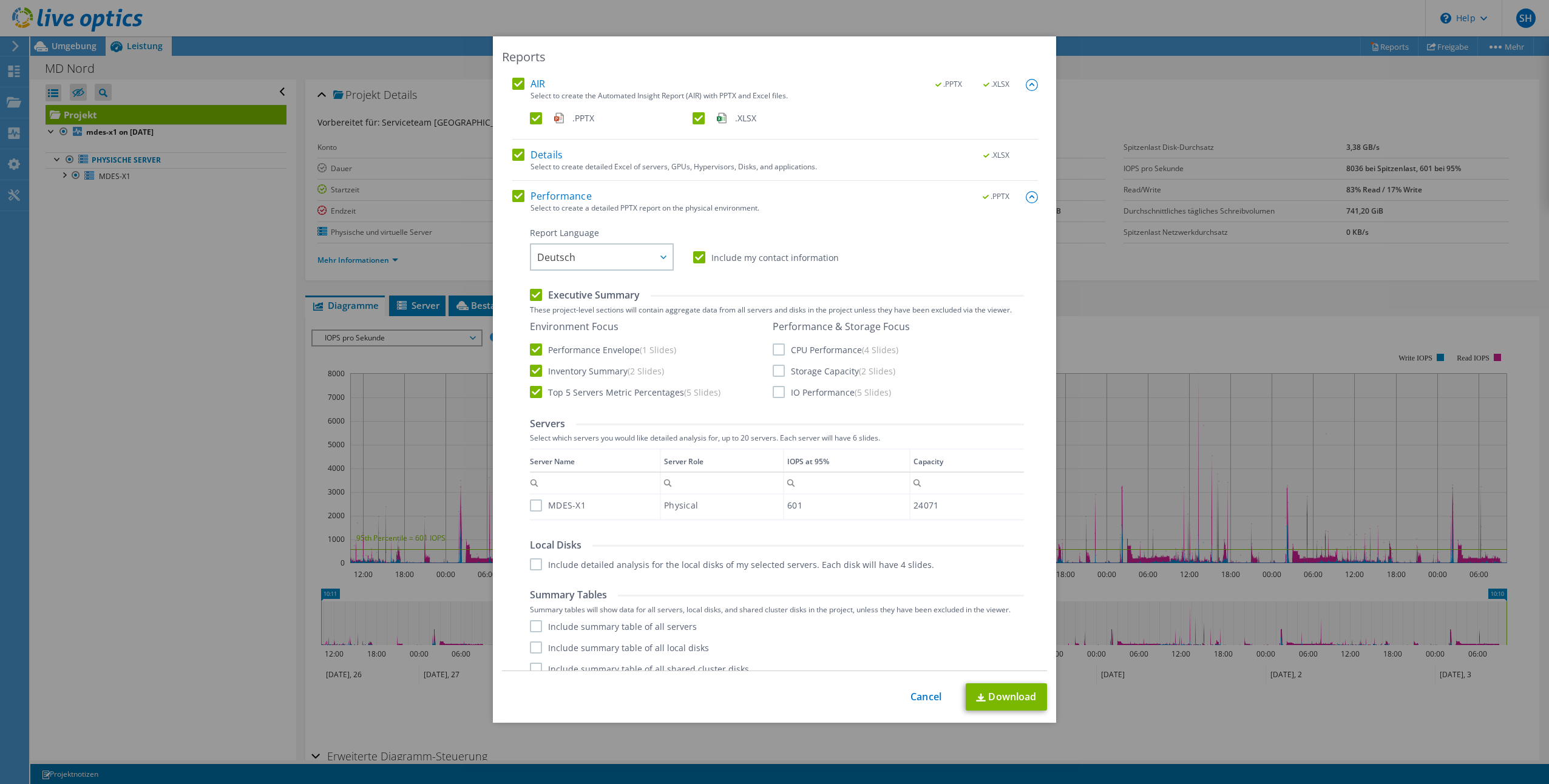
click at [532, 499] on label "MDES-X1" at bounding box center [557, 505] width 56 height 12
click at [0, 0] on input "MDES-X1" at bounding box center [0, 0] width 0 height 0
click at [530, 620] on label "Include summary table of all servers" at bounding box center [613, 625] width 167 height 12
click at [0, 0] on input "Include summary table of all servers" at bounding box center [0, 0] width 0 height 0
click at [535, 641] on label "Include summary table of all local disks" at bounding box center [619, 647] width 179 height 12
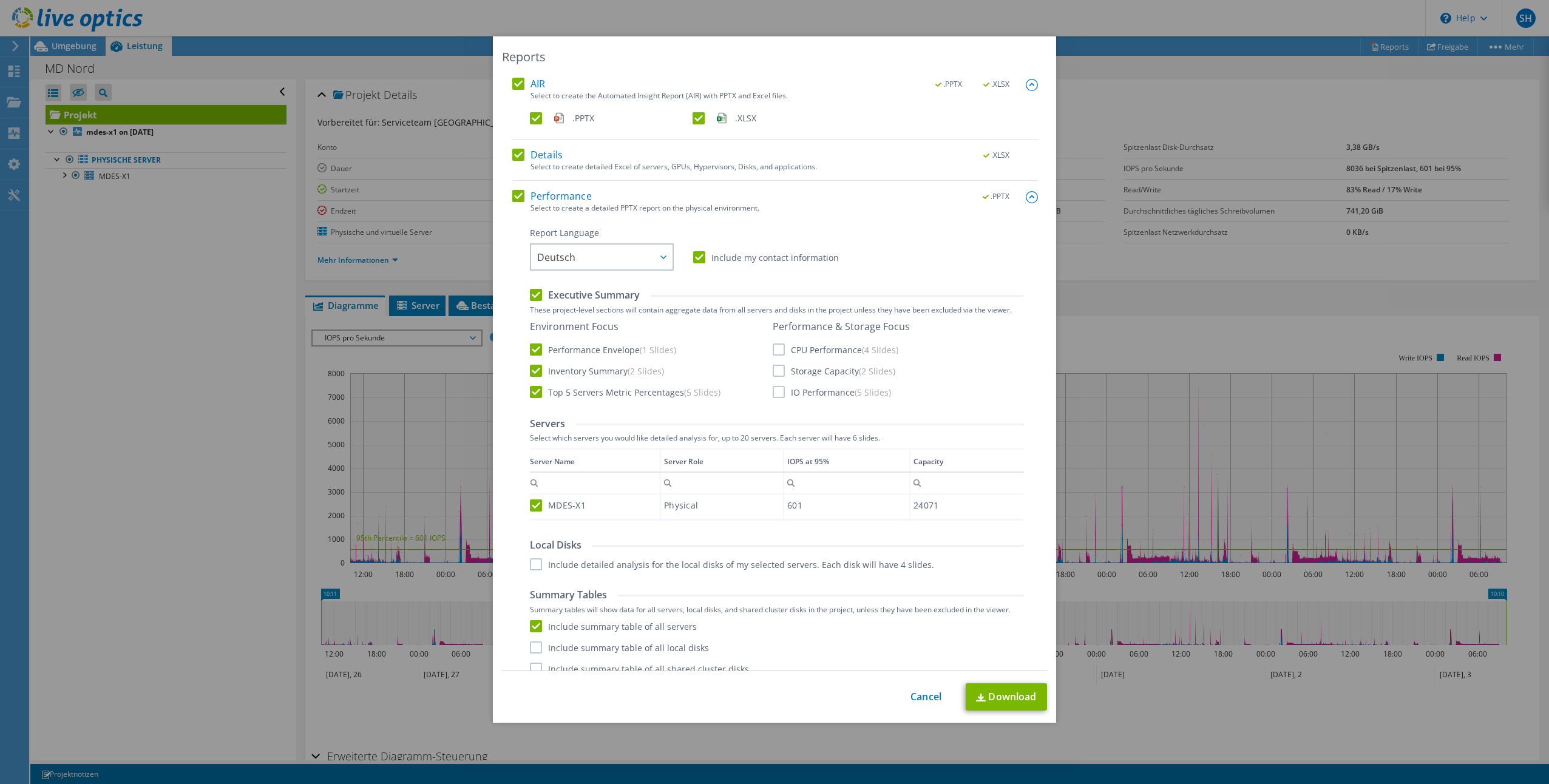
click at [0, 0] on input "Include summary table of all local disks" at bounding box center [0, 0] width 0 height 0
click at [540, 662] on label "Include summary table of all shared cluster disks" at bounding box center [639, 668] width 219 height 12
click at [0, 0] on input "Include summary table of all shared cluster disks" at bounding box center [0, 0] width 0 height 0
click at [532, 558] on label "Include detailed analysis for the local disks of my selected servers. Each disk…" at bounding box center [731, 564] width 404 height 12
click at [0, 0] on input "Include detailed analysis for the local disks of my selected servers. Each disk…" at bounding box center [0, 0] width 0 height 0
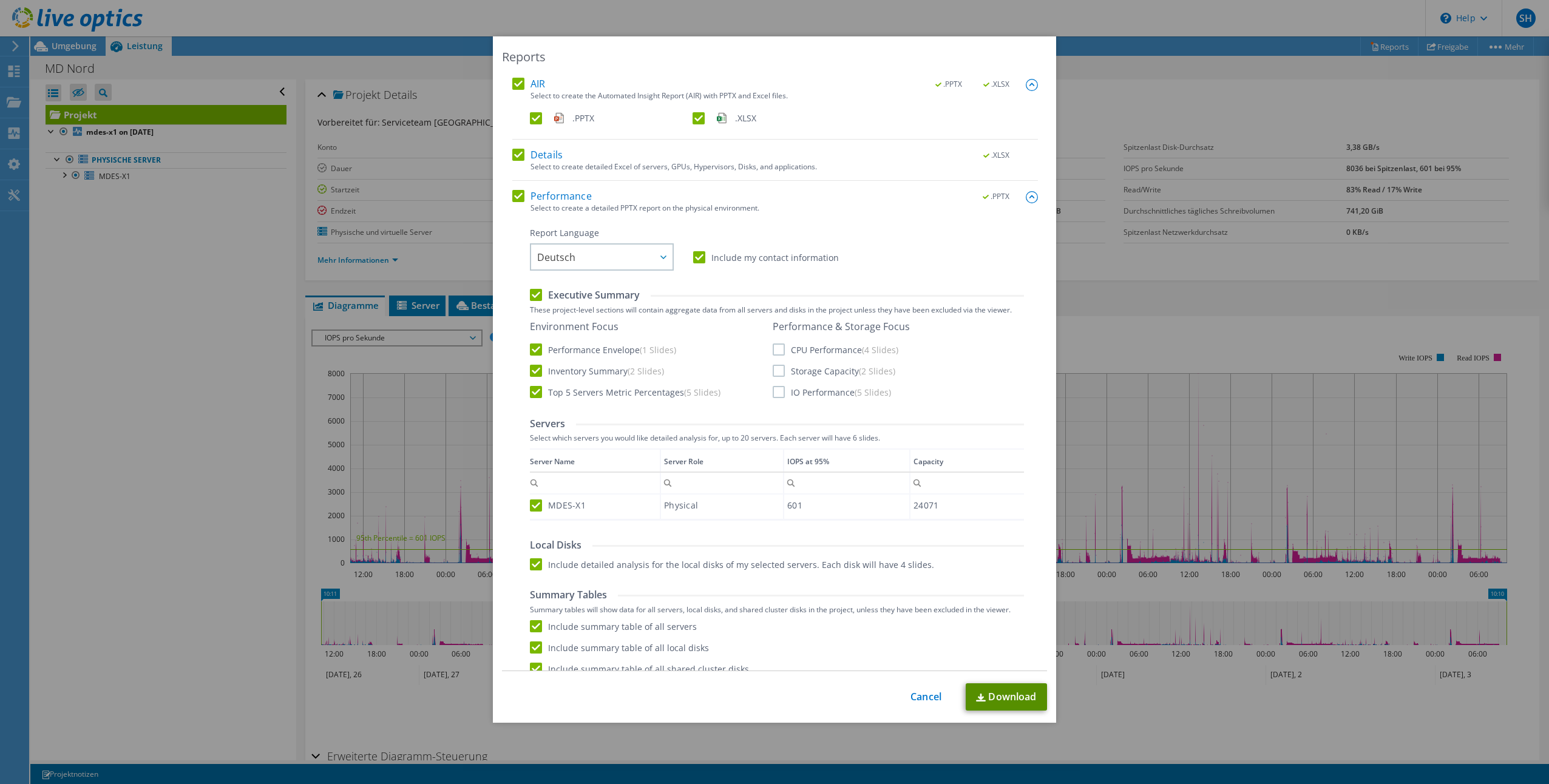
click at [1018, 693] on link "Download" at bounding box center [1006, 697] width 81 height 27
